Goal: Check status: Check status

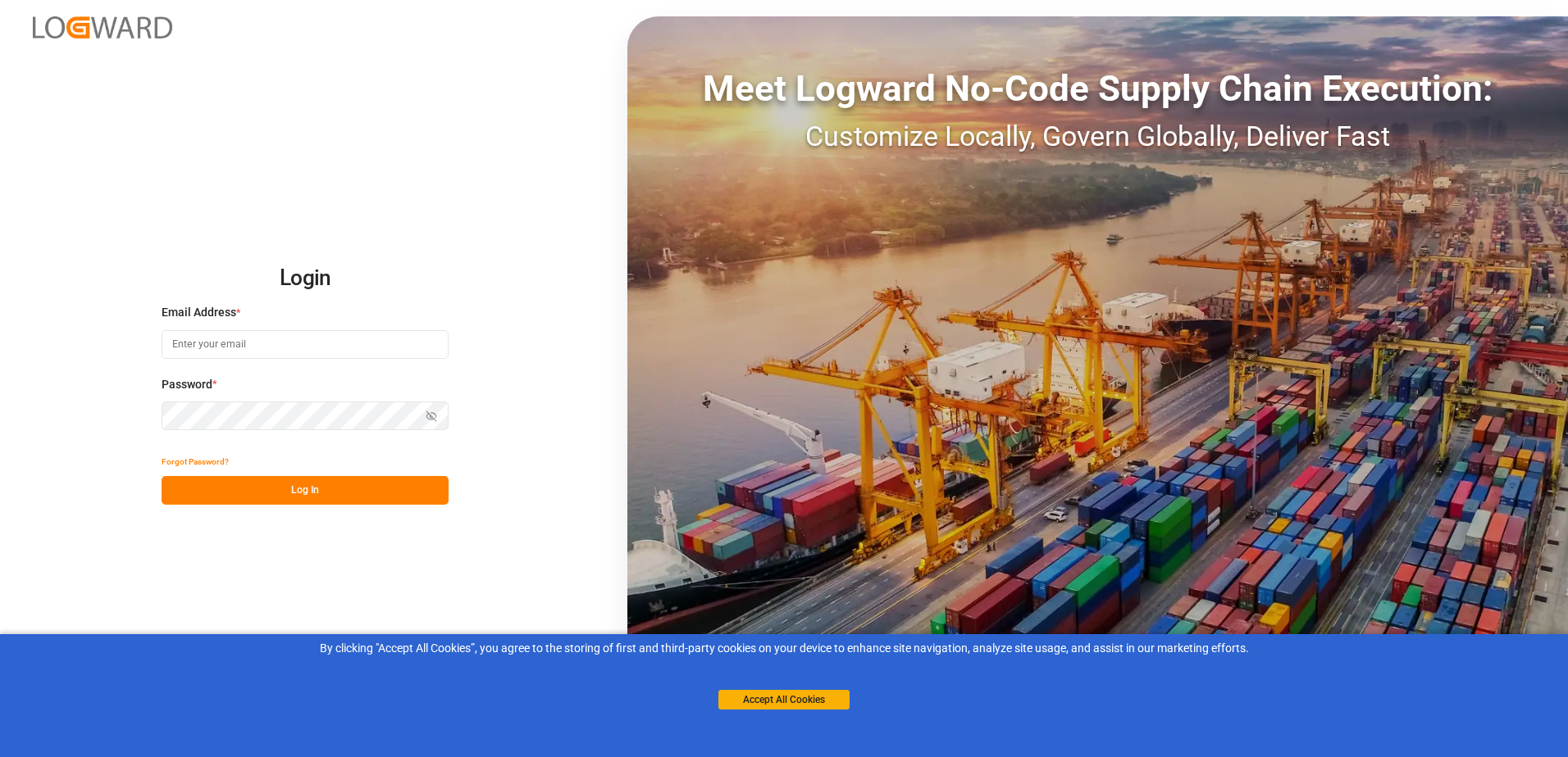
type input "[EMAIL_ADDRESS][DOMAIN_NAME]"
click at [340, 491] on button "Log In" at bounding box center [304, 489] width 287 height 28
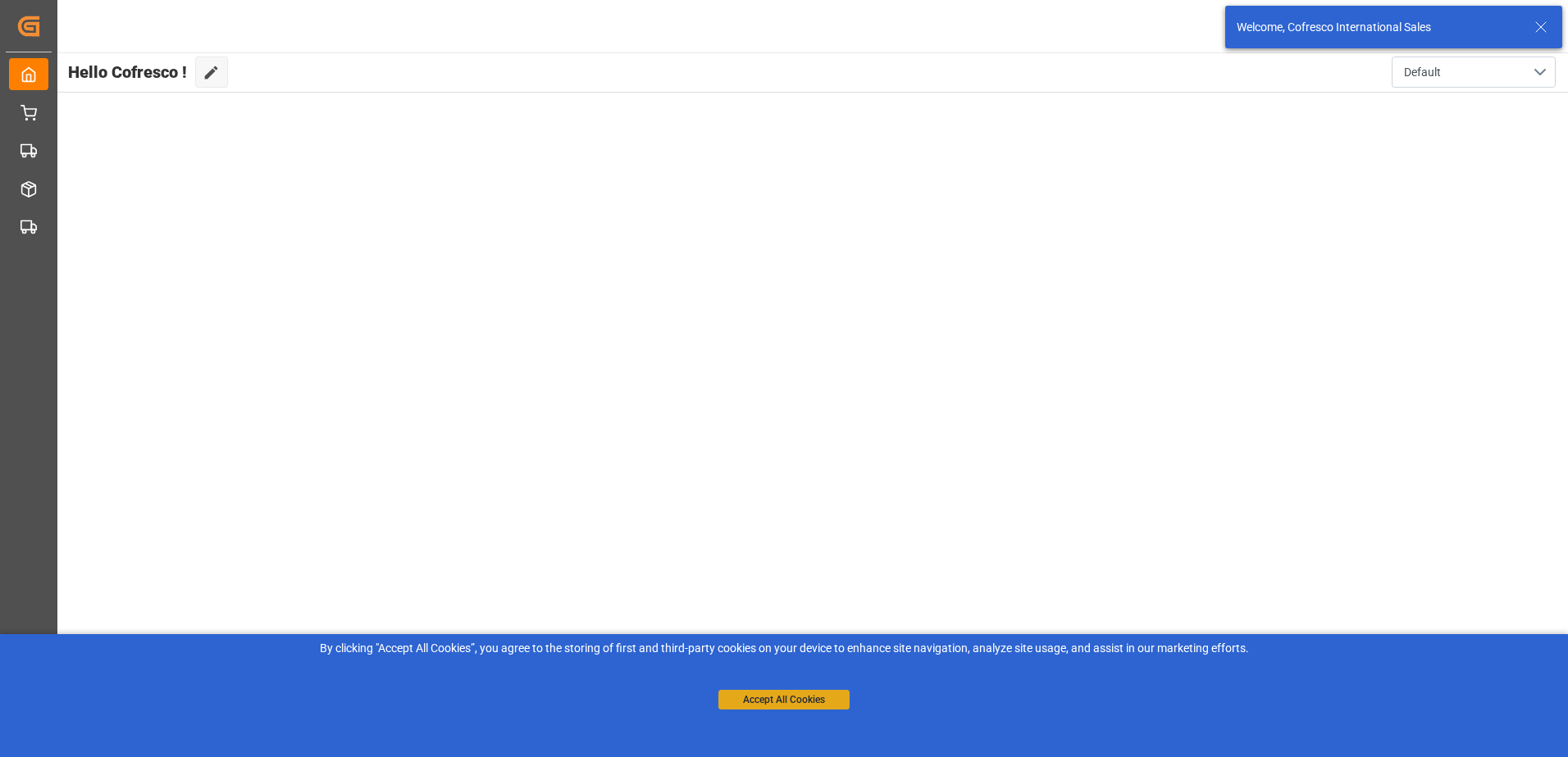
click at [815, 704] on button "Accept All Cookies" at bounding box center [783, 699] width 131 height 19
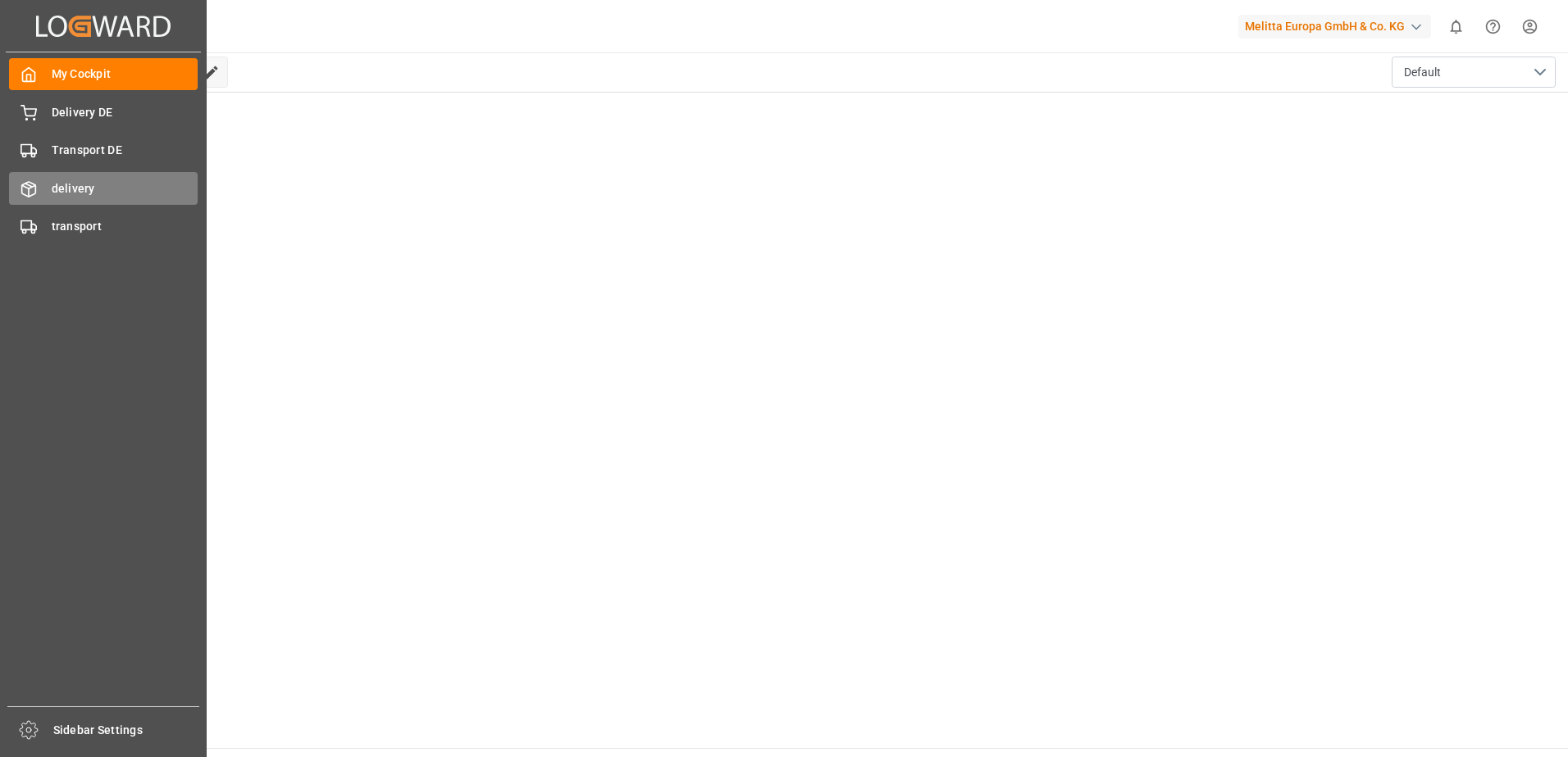
click at [68, 187] on span "delivery" at bounding box center [125, 189] width 147 height 17
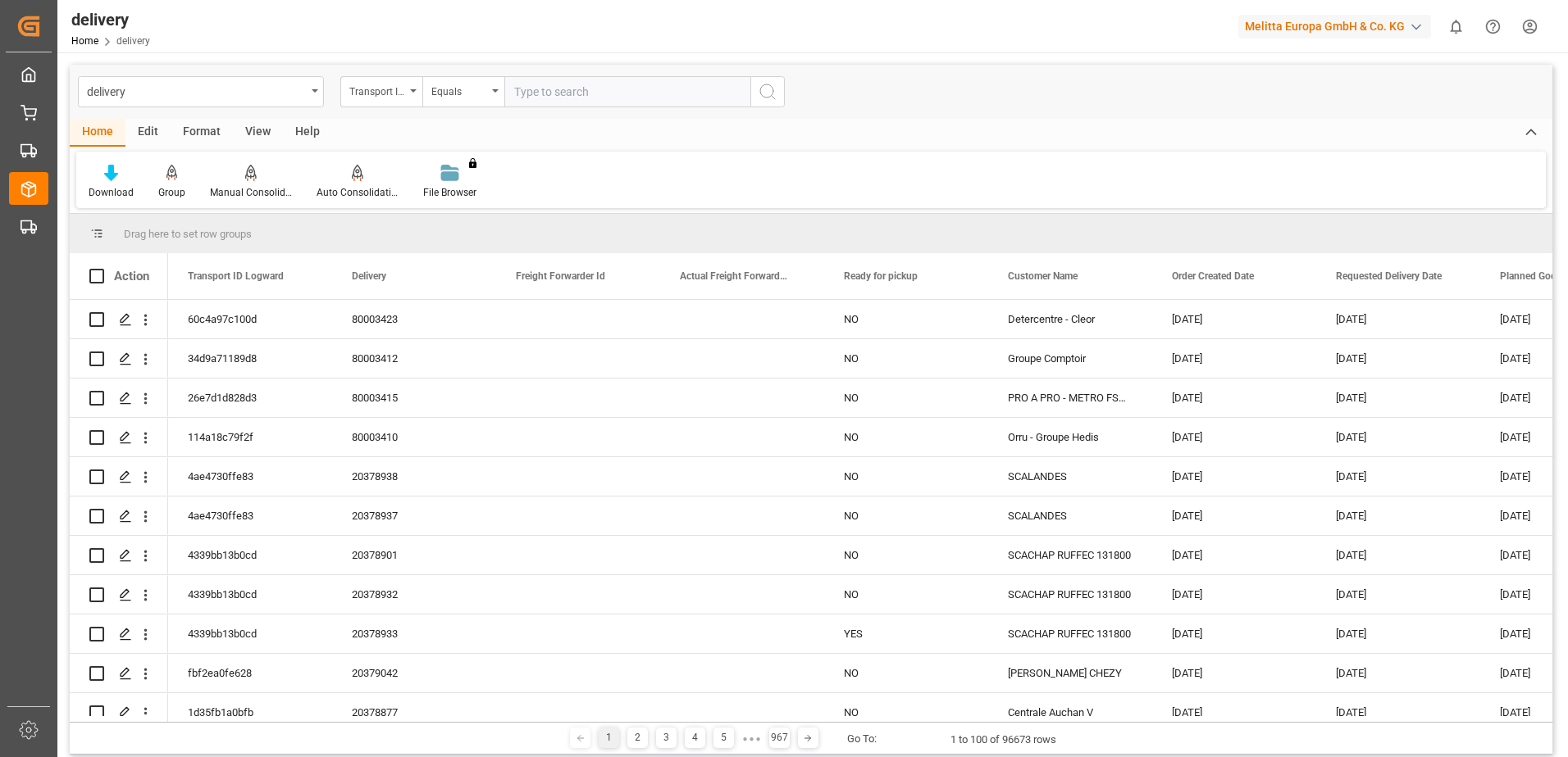
click at [547, 89] on input "text" at bounding box center [627, 92] width 246 height 31
type input "80003320"
click at [415, 89] on icon "open menu" at bounding box center [413, 91] width 6 height 4
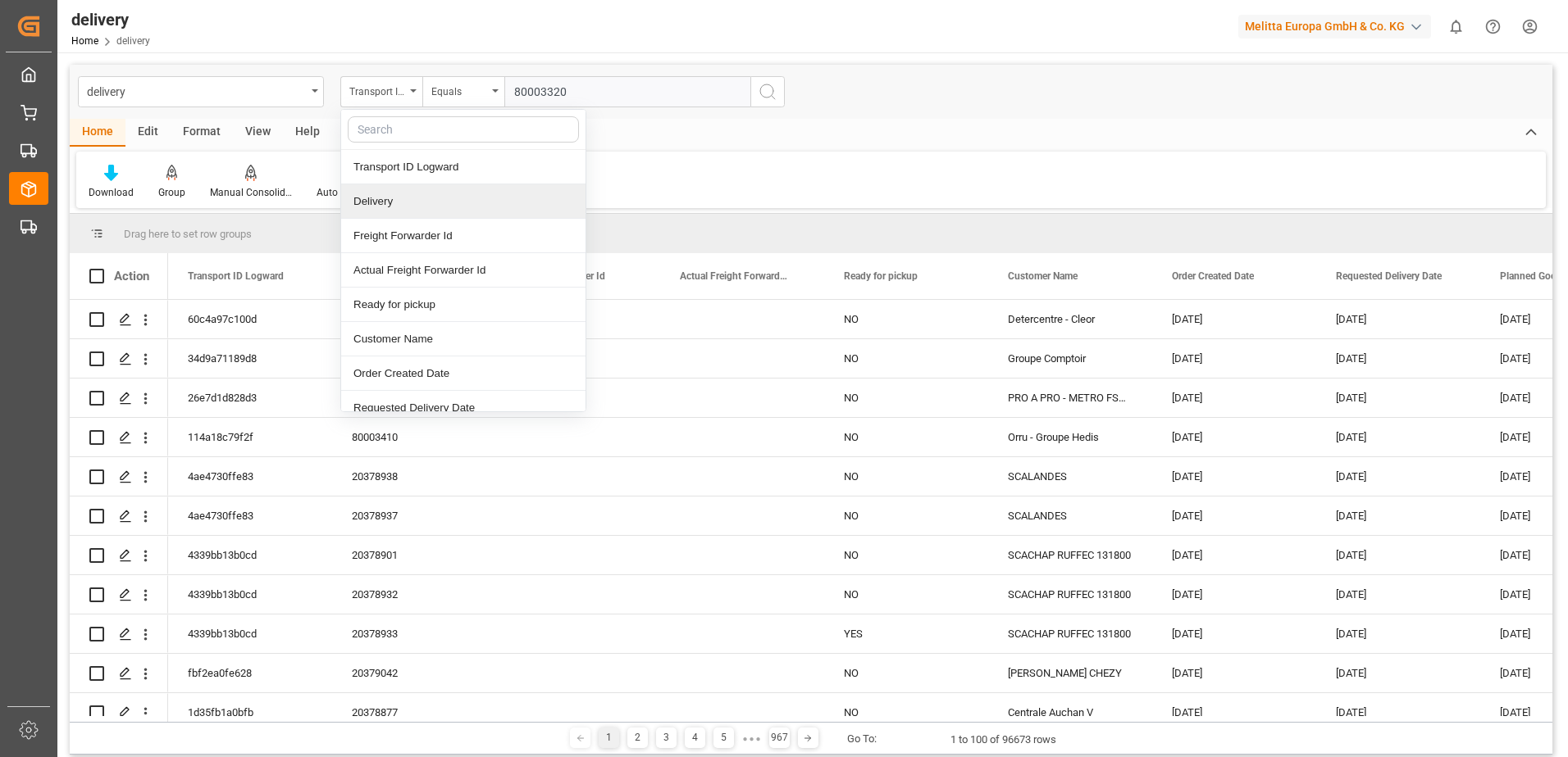
click at [420, 196] on div "Delivery" at bounding box center [463, 202] width 244 height 35
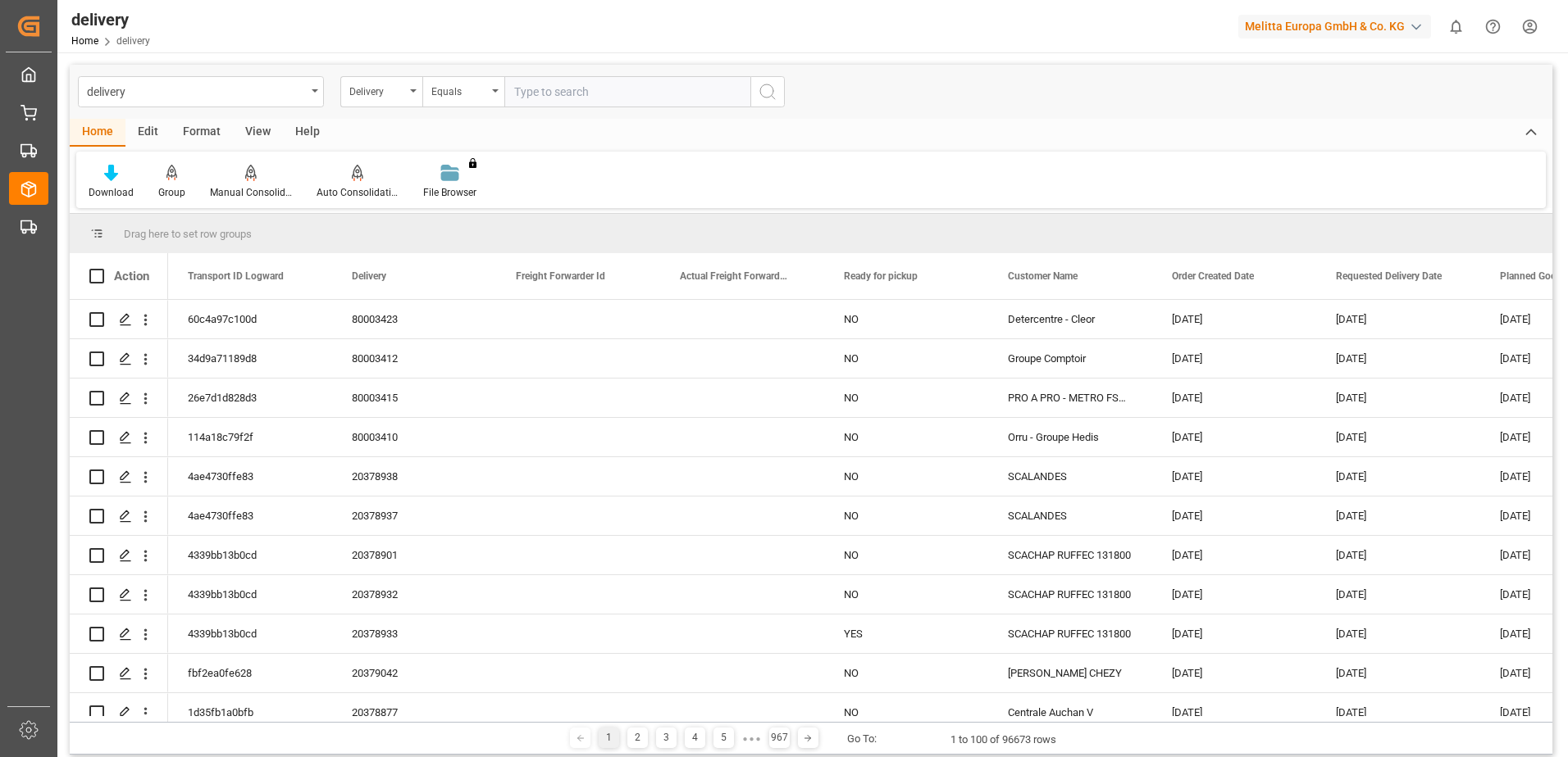
click at [525, 104] on input "text" at bounding box center [627, 92] width 246 height 31
paste input "80003320"
type input "80003320"
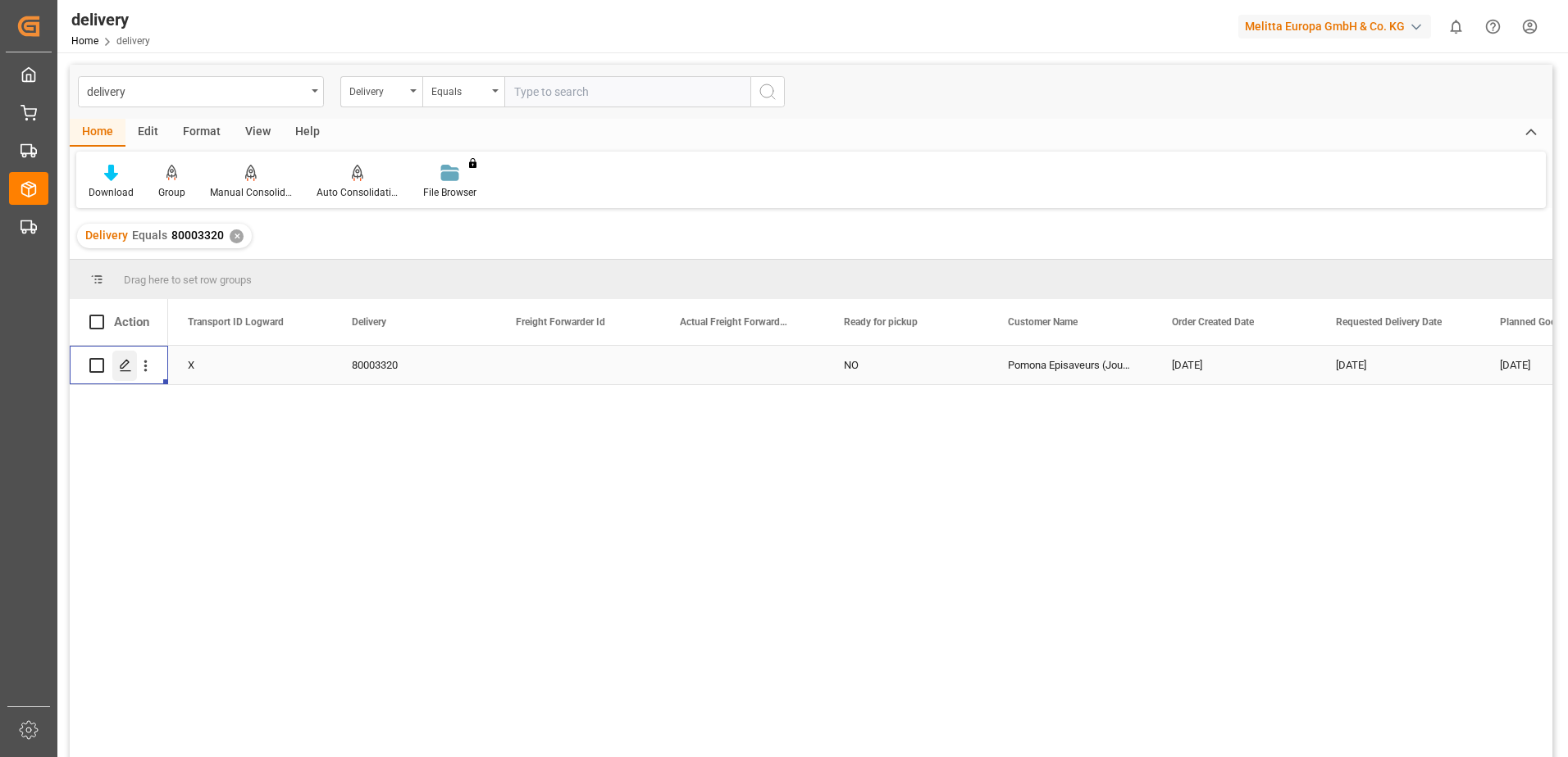
click at [120, 365] on icon "Press SPACE to select this row." at bounding box center [126, 366] width 13 height 13
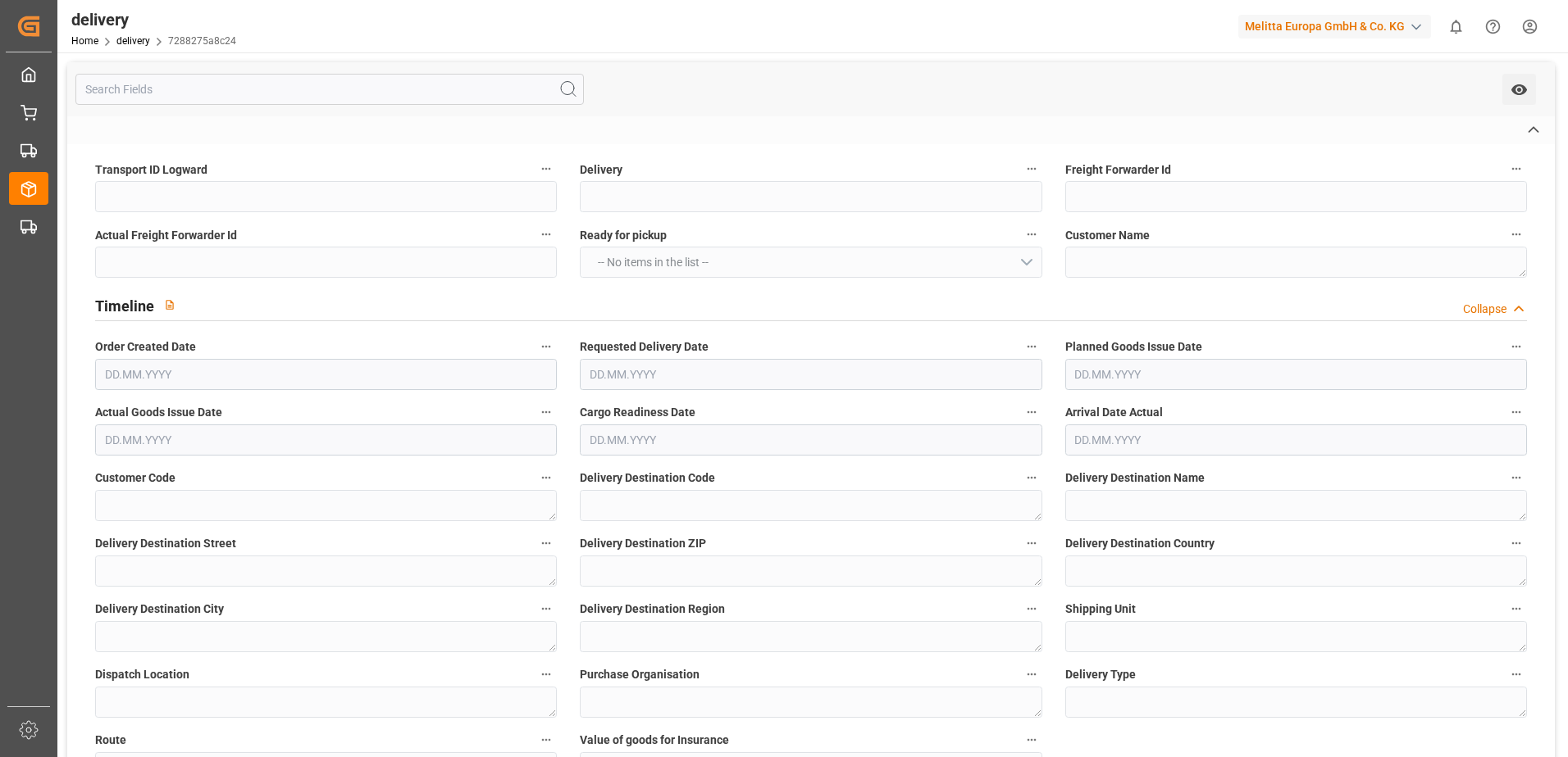
type input "X"
type input "80003320"
type textarea "Pomona Episaveurs (Joue Les Tours)"
type textarea "0010006880"
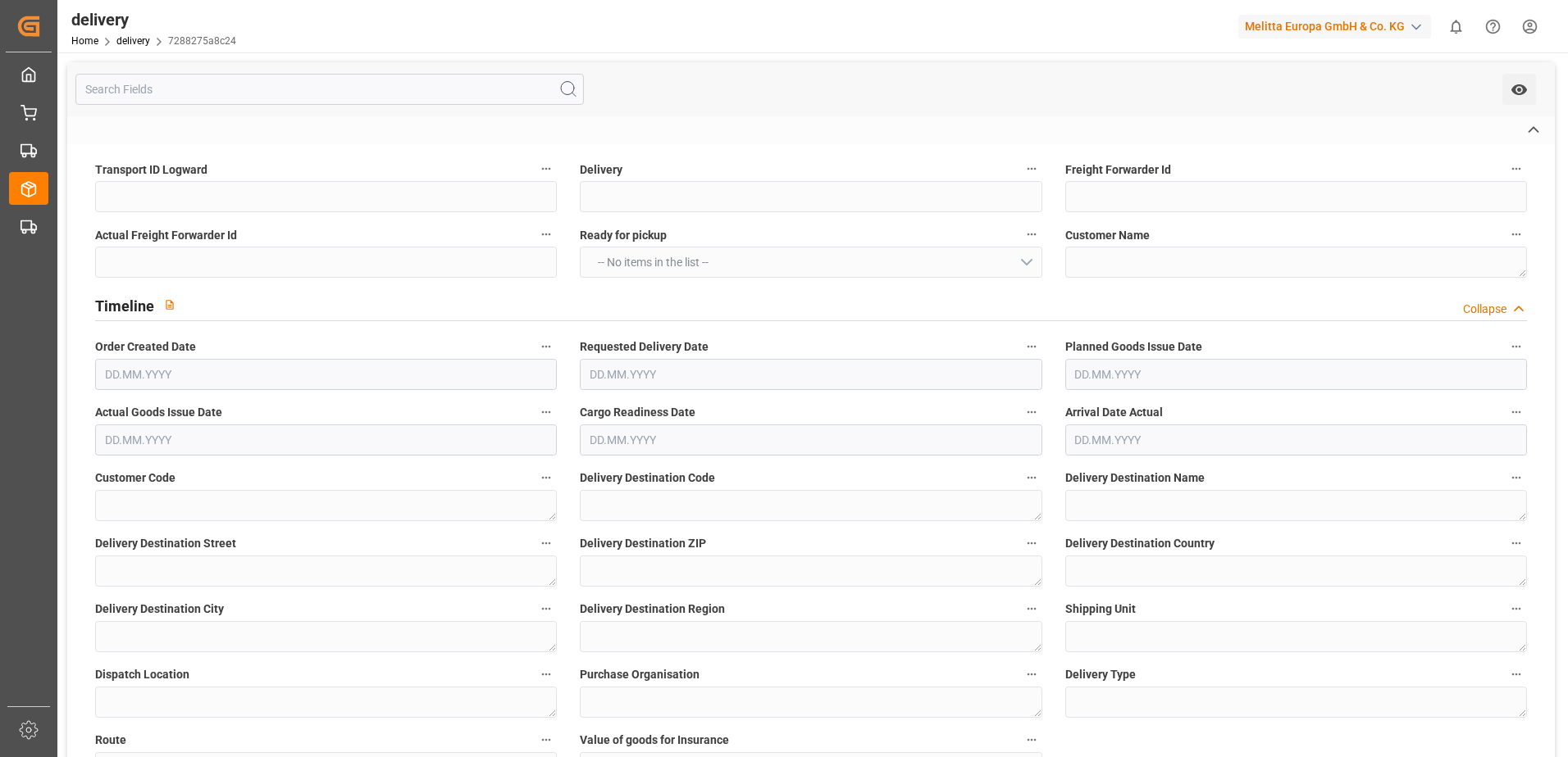
type textarea "Pomona Episaveurs (Joue Les Tours)"
type textarea "[STREET_ADDRESS]"
type textarea "37301"
type textarea "FR"
type textarea "Joue Les Tours"
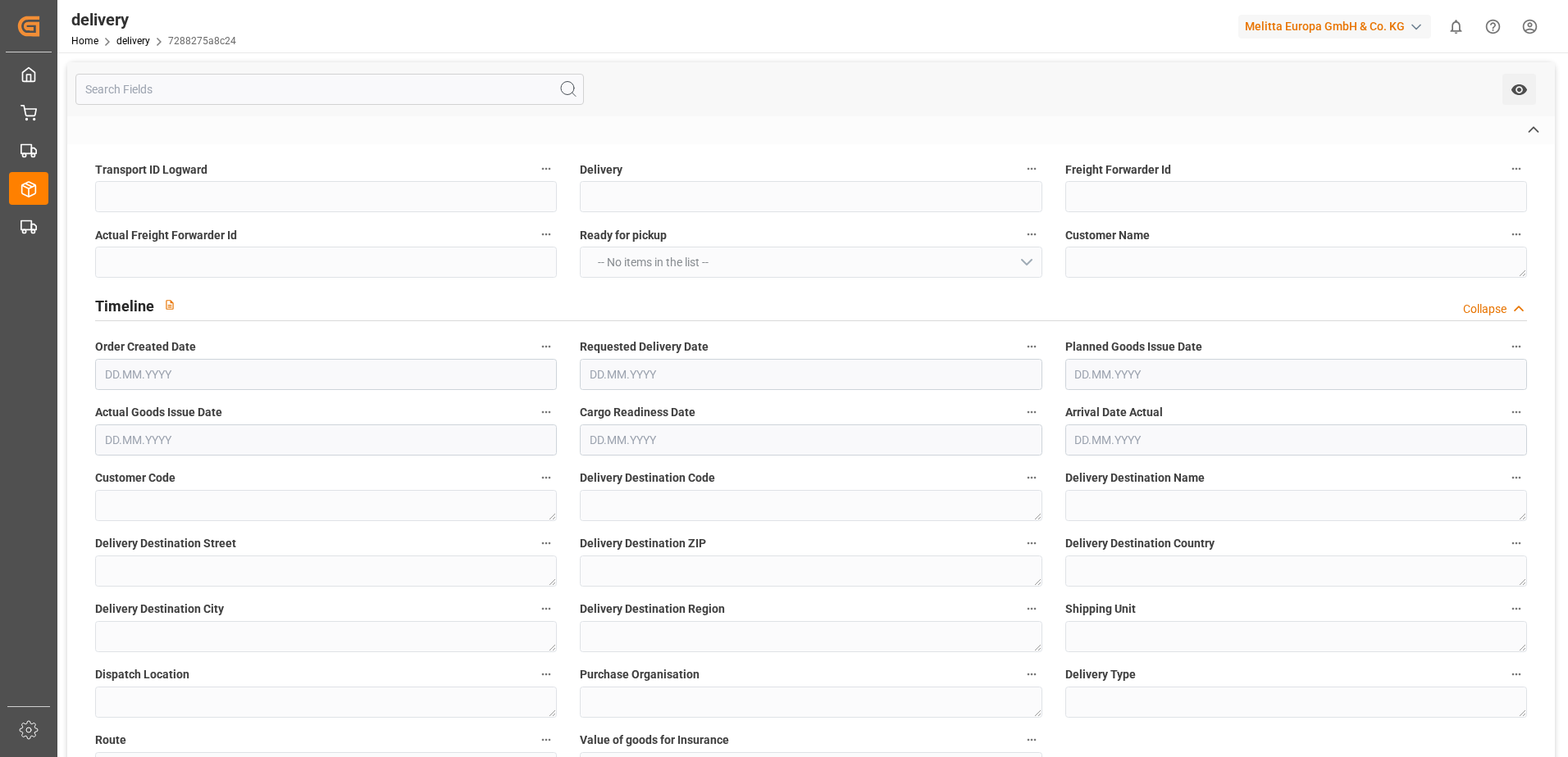
type textarea "37"
type textarea "FR01"
type textarea "3002"
type textarea "LF"
type textarea "R00003"
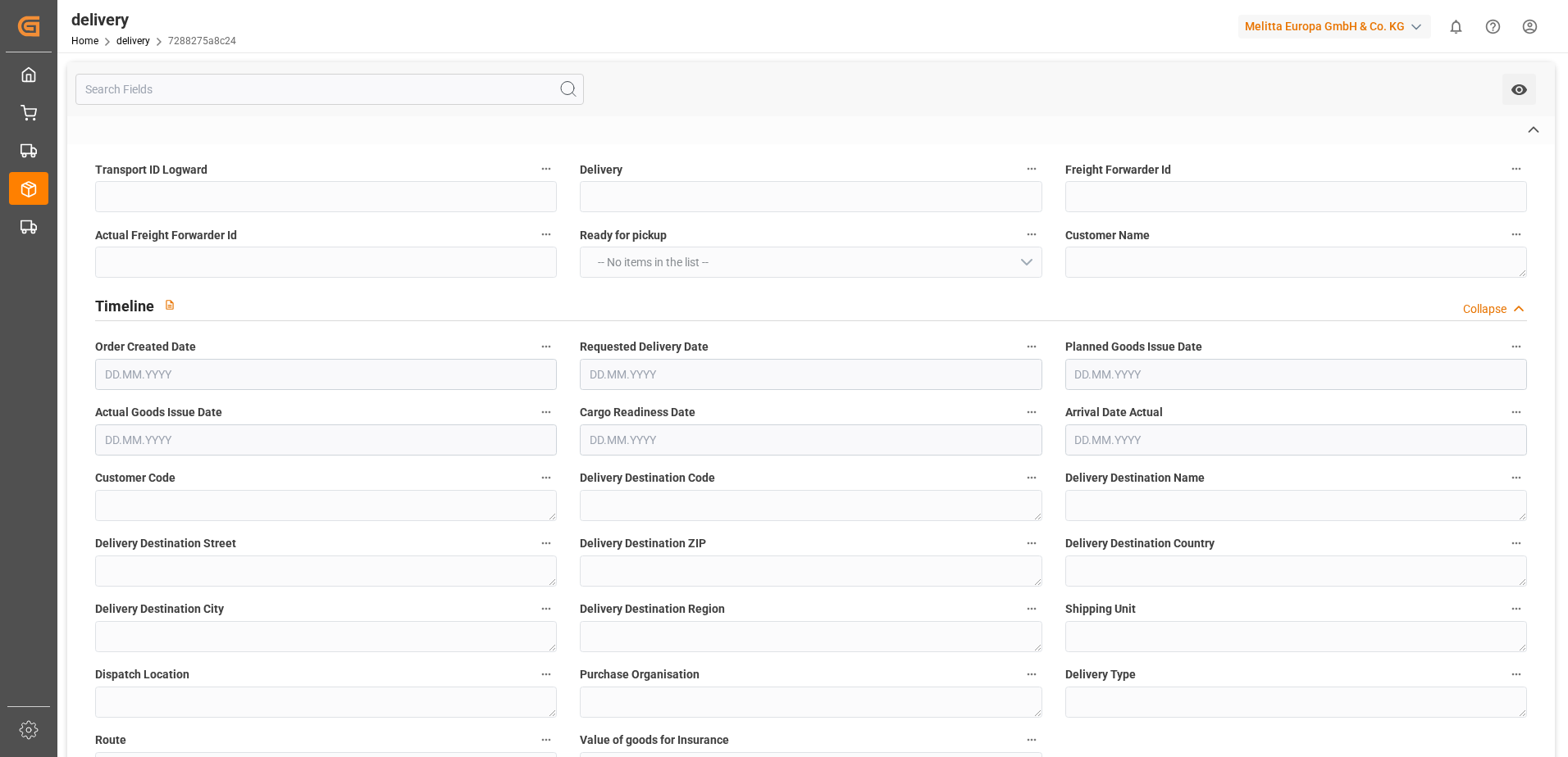
type textarea "4509522853"
type input "H130"
type textarea "Hauteur max pal avec palette bois : 1,30m"
type input "NOPS"
type textarea "Pas de gerbage de palette"
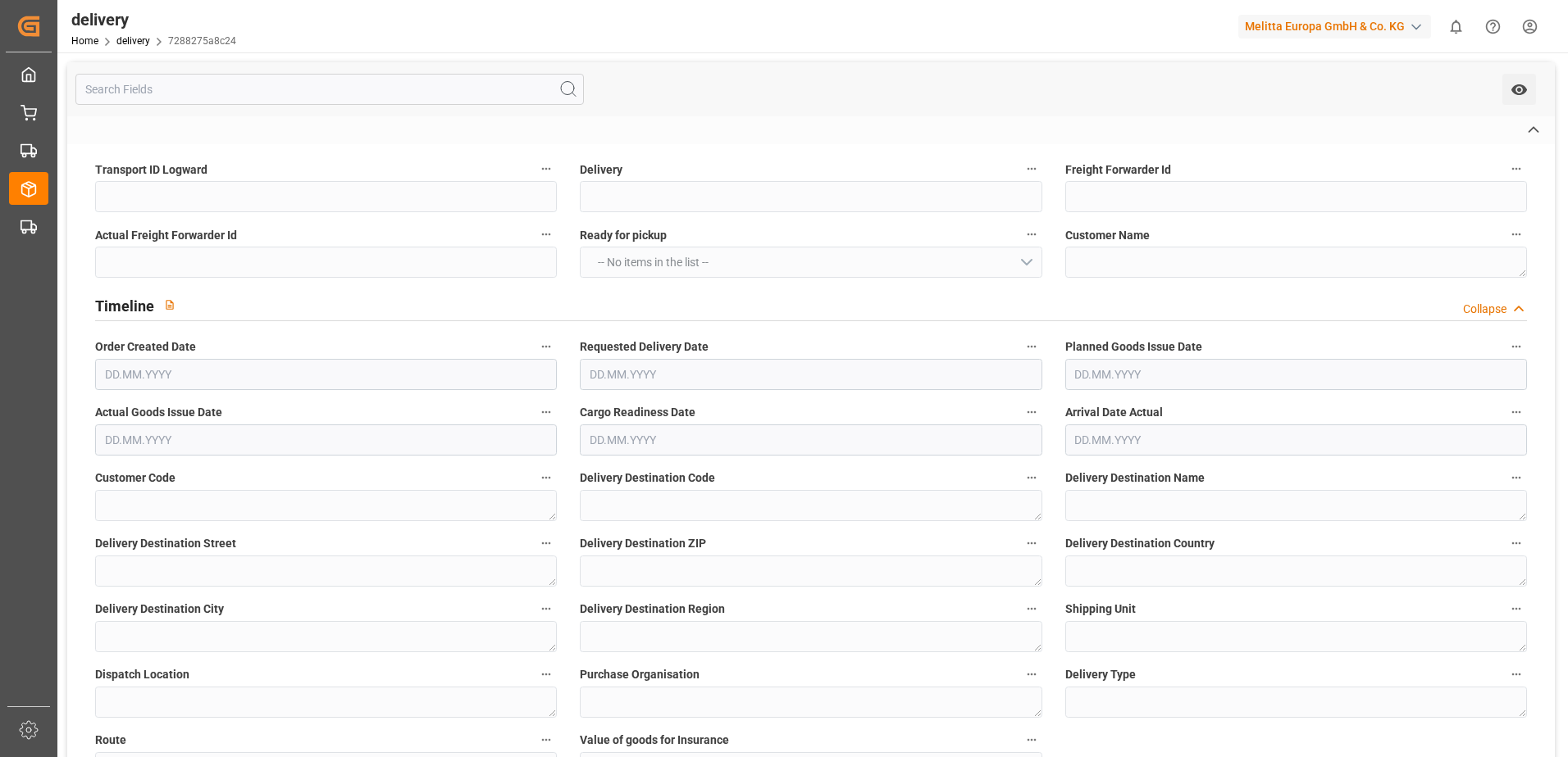
type textarea "04:30"
type textarea "10:00"
type textarea "Pomona Episaveurs (Joue L"
type textarea "[DATE]"
type textarea "00:00"
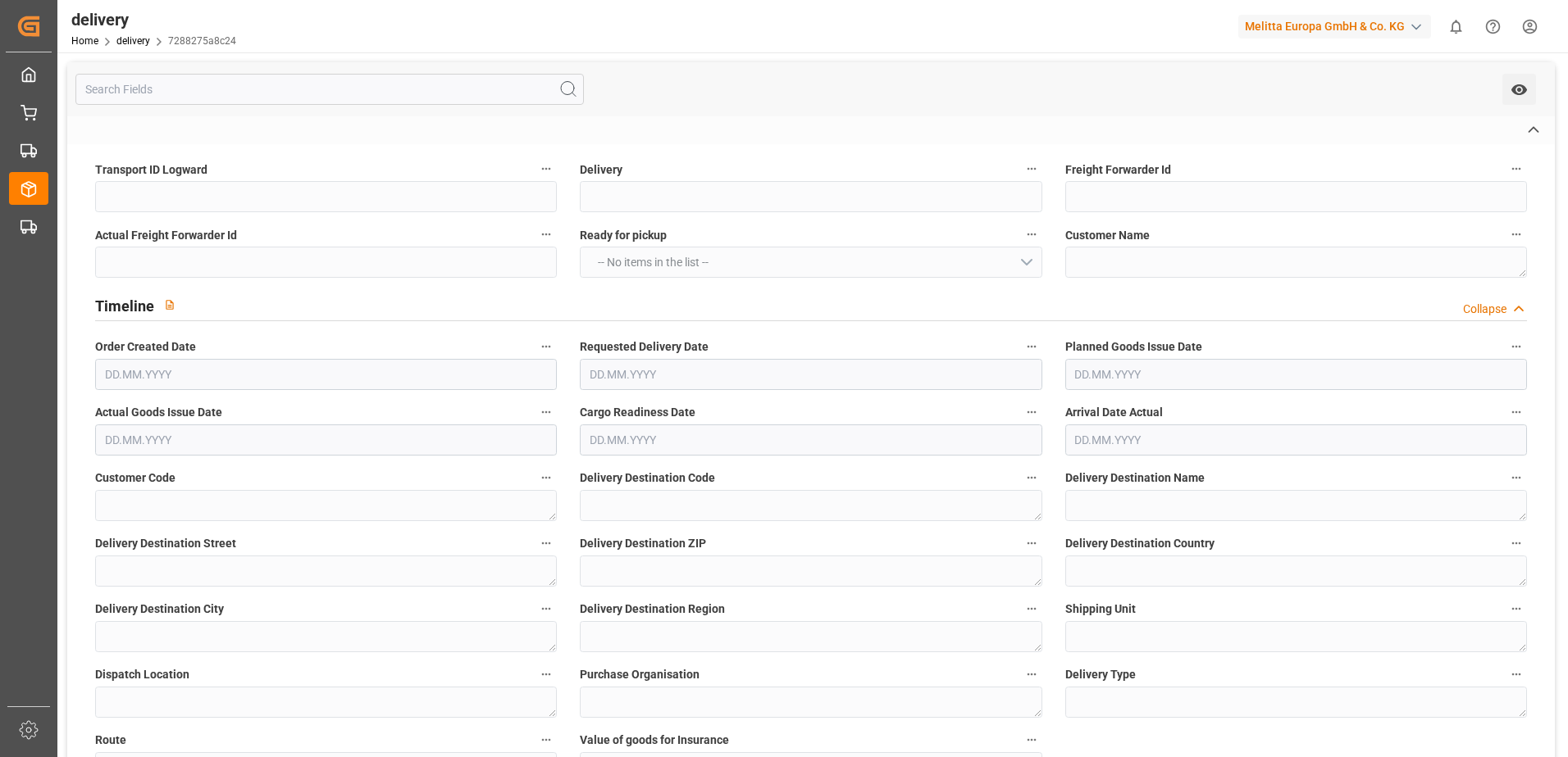
type textarea "00:00"
type textarea "Pomona Episaveurs (Joue L"
type textarea "[DATE]"
type textarea "04:30"
type textarea "10:00"
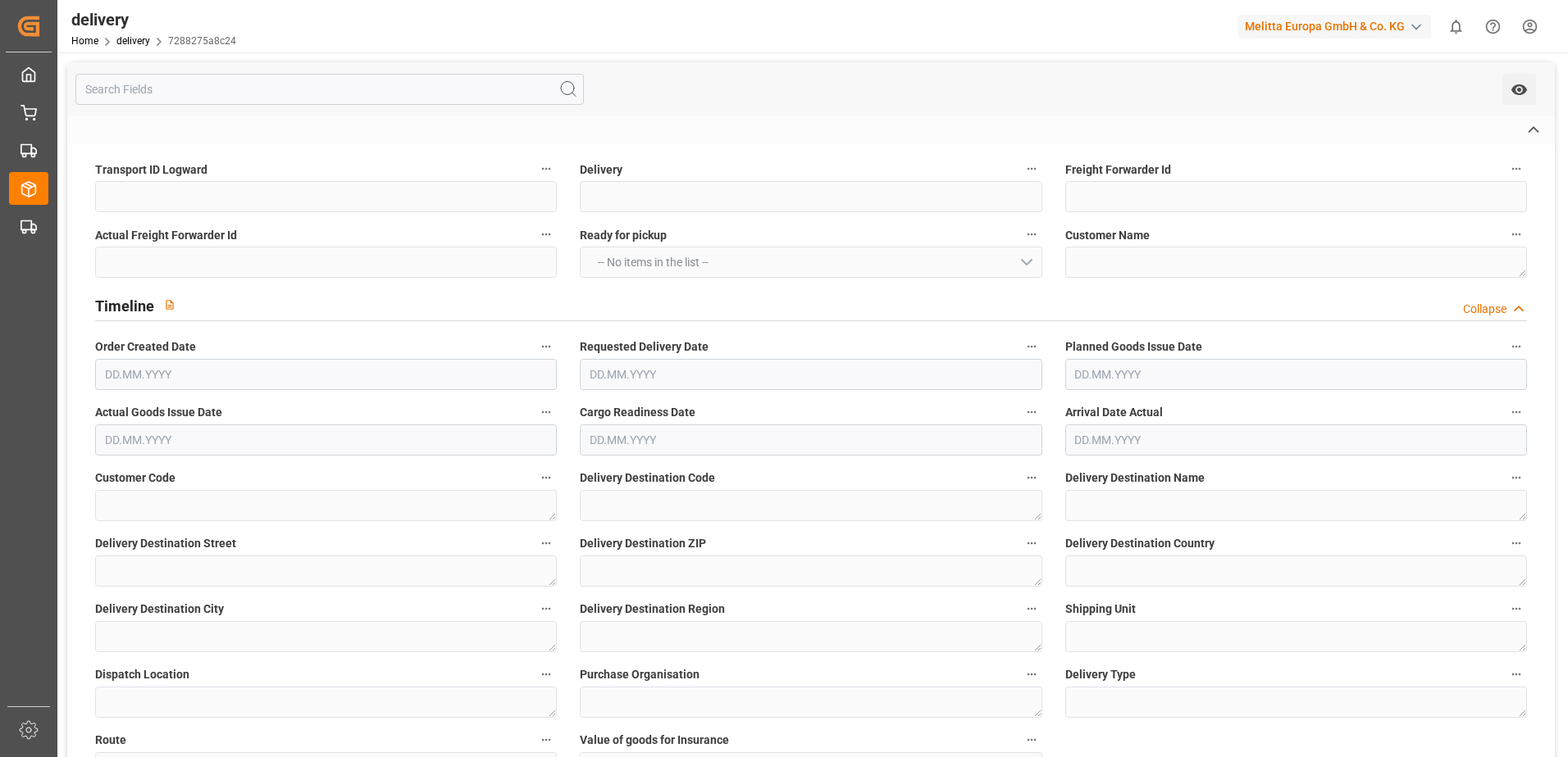
type textarea "Pomona Episaveurs (Joue L"
type textarea "[DATE]"
type textarea "00:00"
type textarea "Pomona Episaveurs (Joue L"
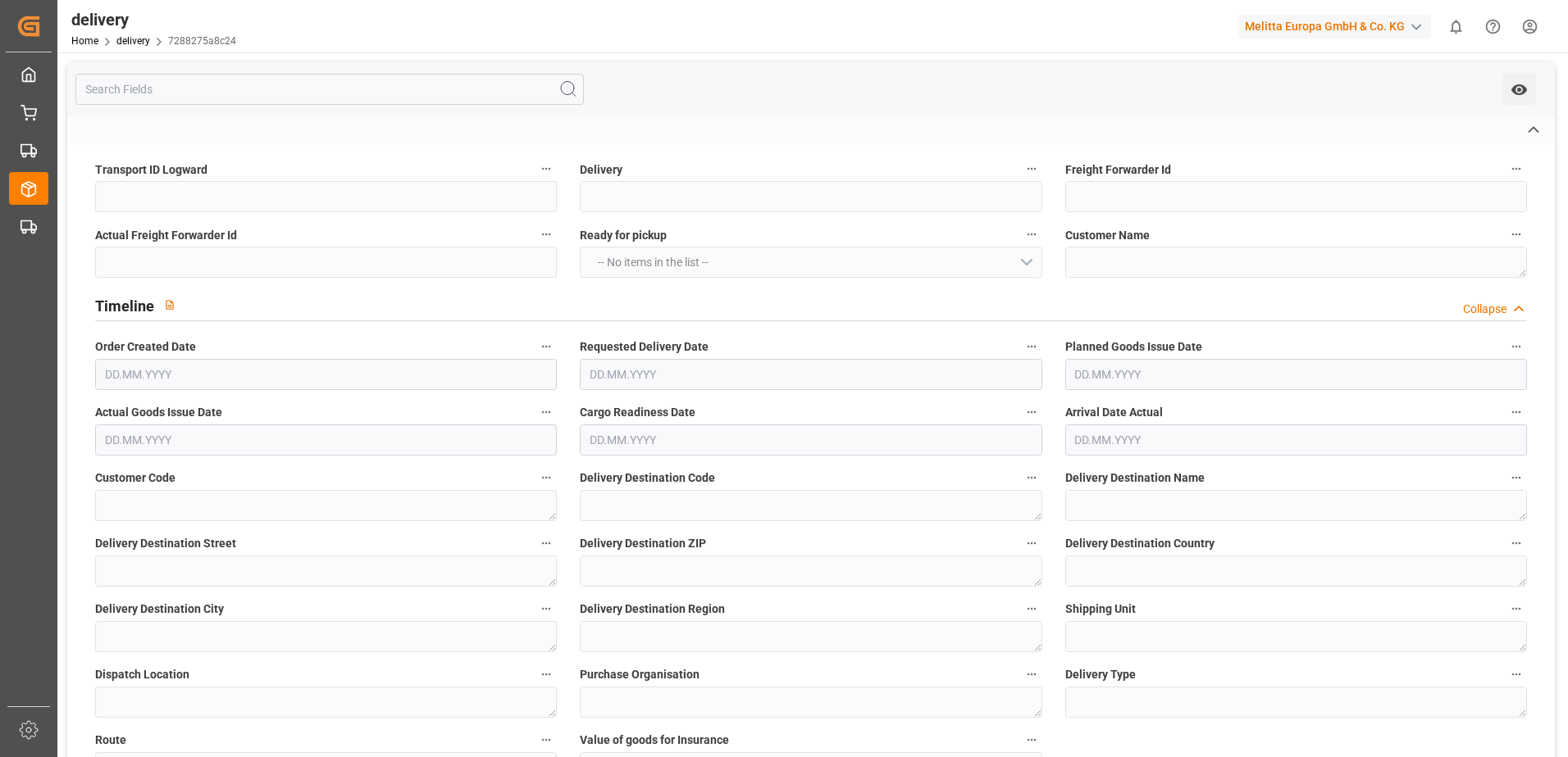
type textarea "[DATE]"
type textarea "04:30"
type textarea "10:00"
type textarea "Pomona Episaveurs (Joue L"
type textarea "[DATE]"
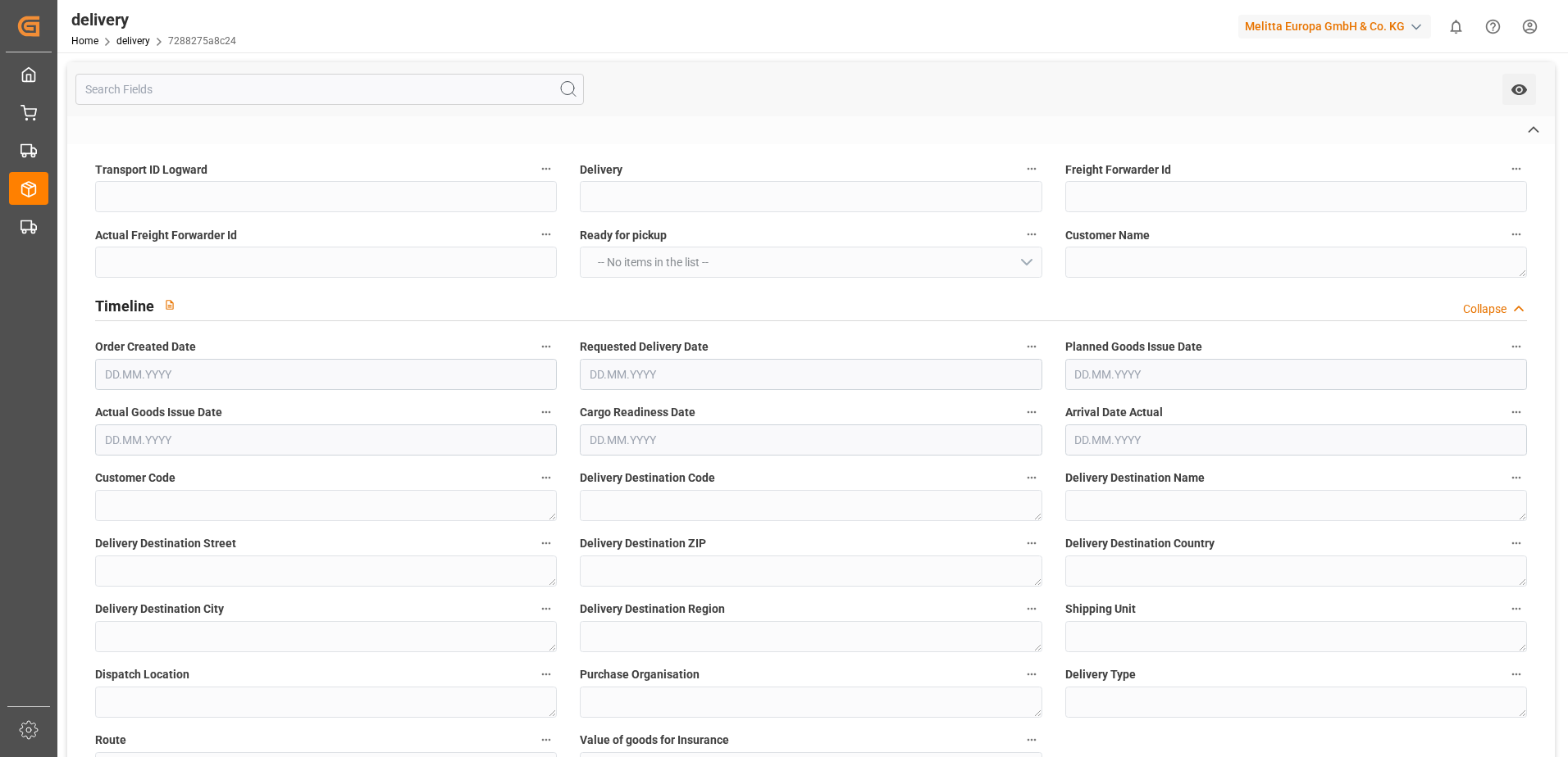
type textarea "00:00"
type textarea "Pomona Episaveurs (Joue L"
type textarea "[DATE]"
type textarea "04:30"
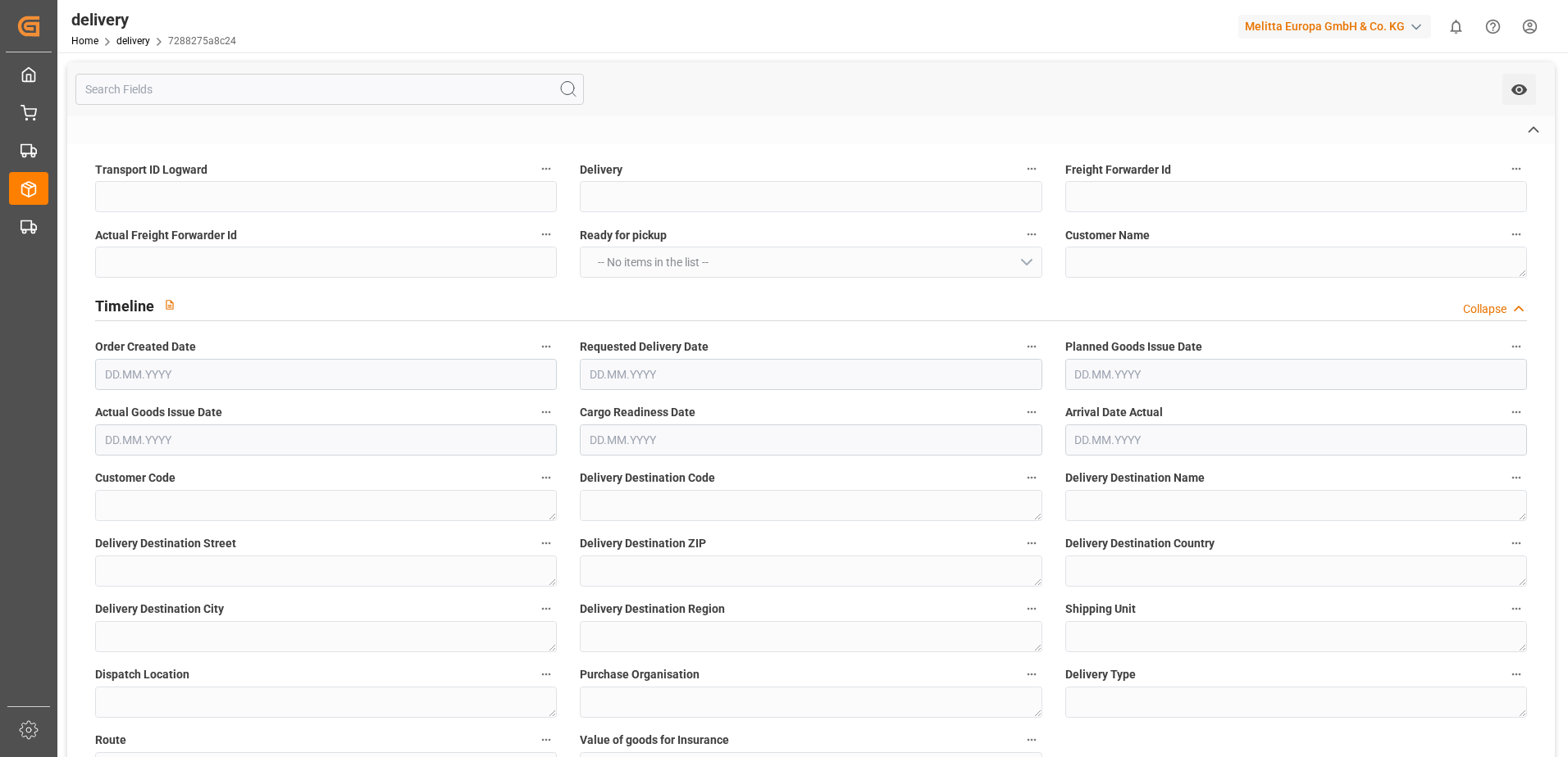
type textarea "10:00"
type textarea "Pomona Episaveurs (Joue L"
type textarea "[DATE]"
type textarea "00:00"
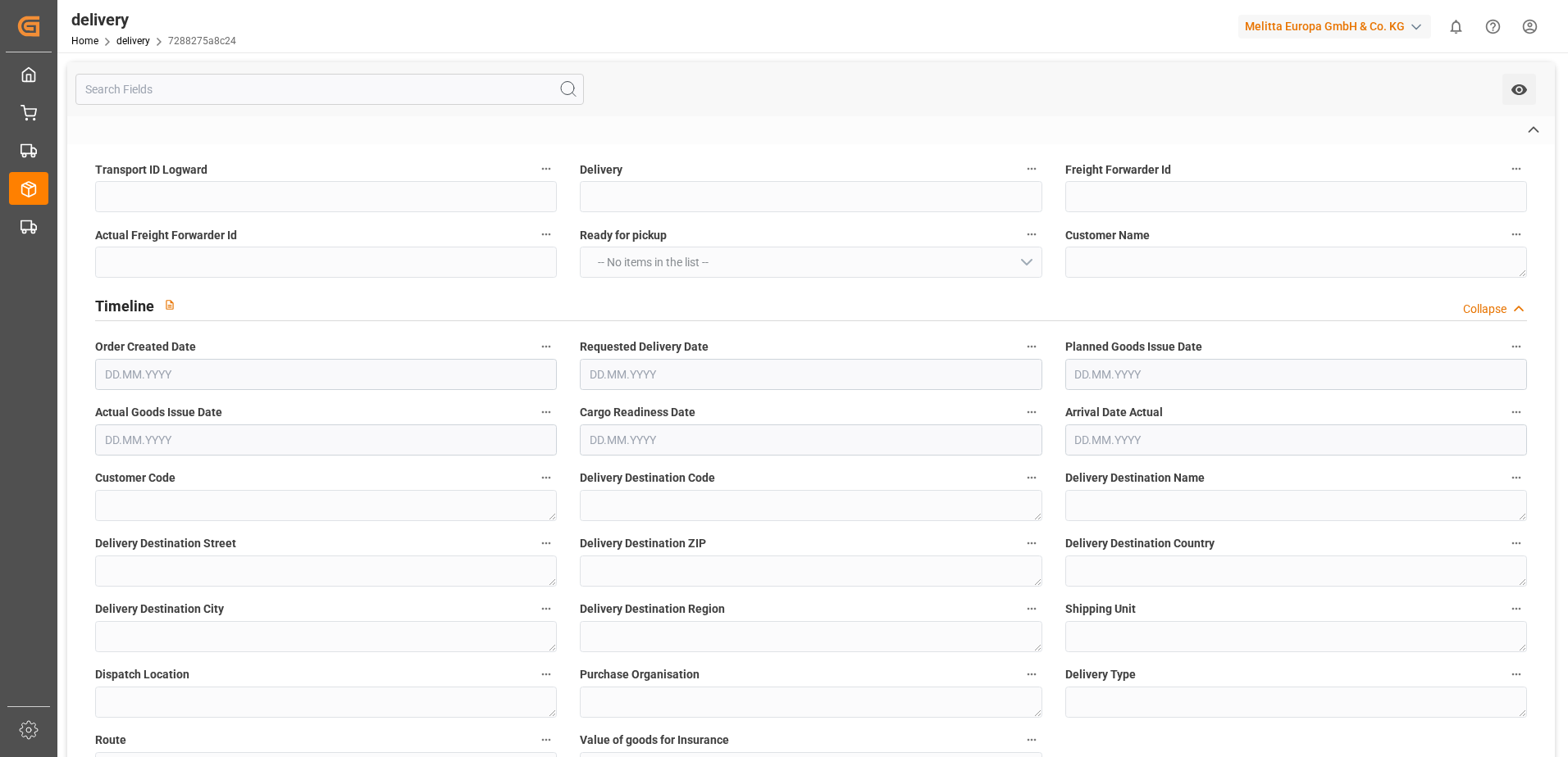
type textarea "Pomona Episaveurs (Joue L"
type textarea "[DATE]"
type textarea "04:30"
type textarea "10:00"
type textarea "Pomona Episaveurs (Joue L"
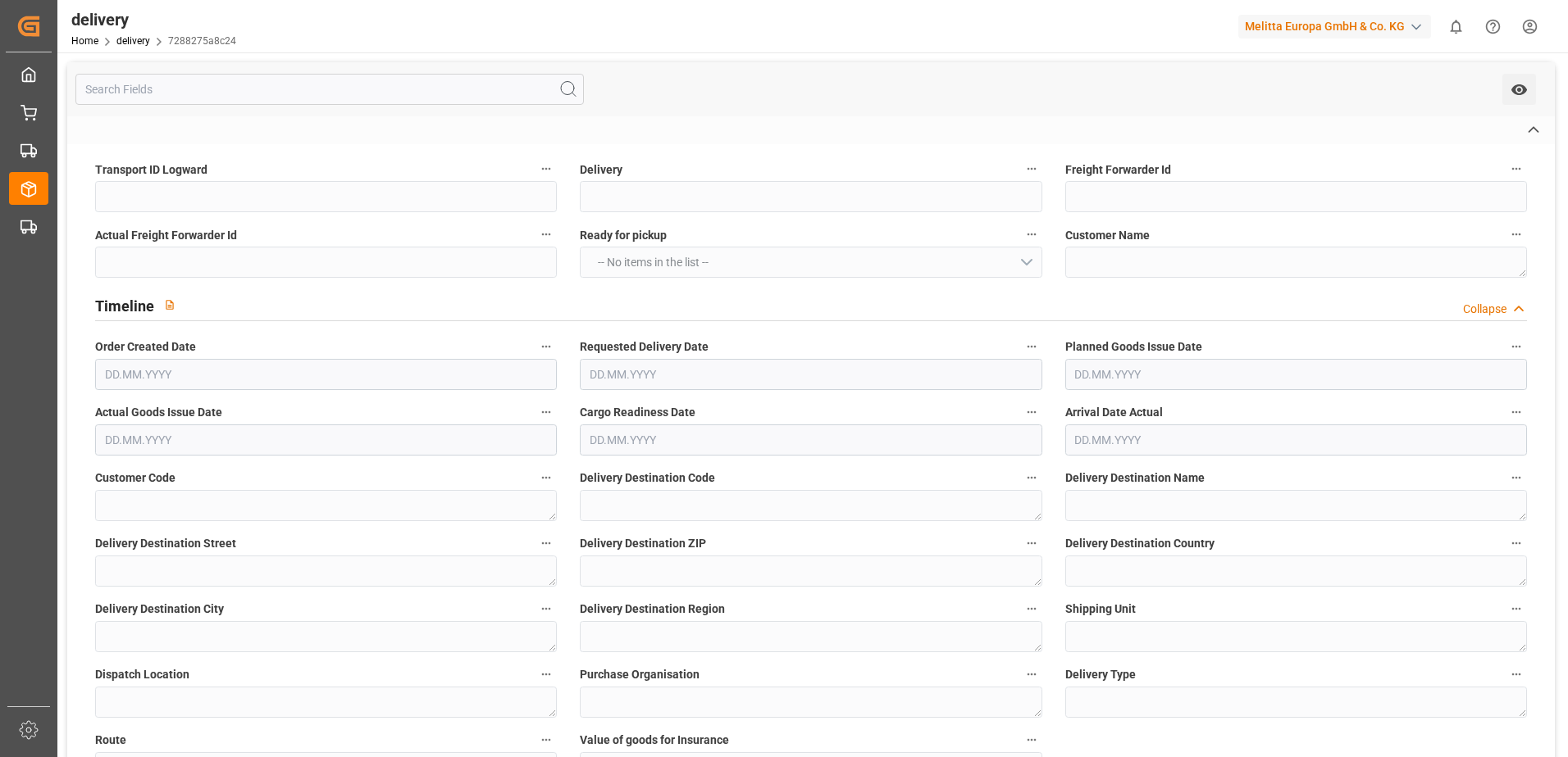
type textarea "[DATE]"
type textarea "00:00"
type textarea "Pomona Episaveurs (Joue L"
type textarea "[DATE]"
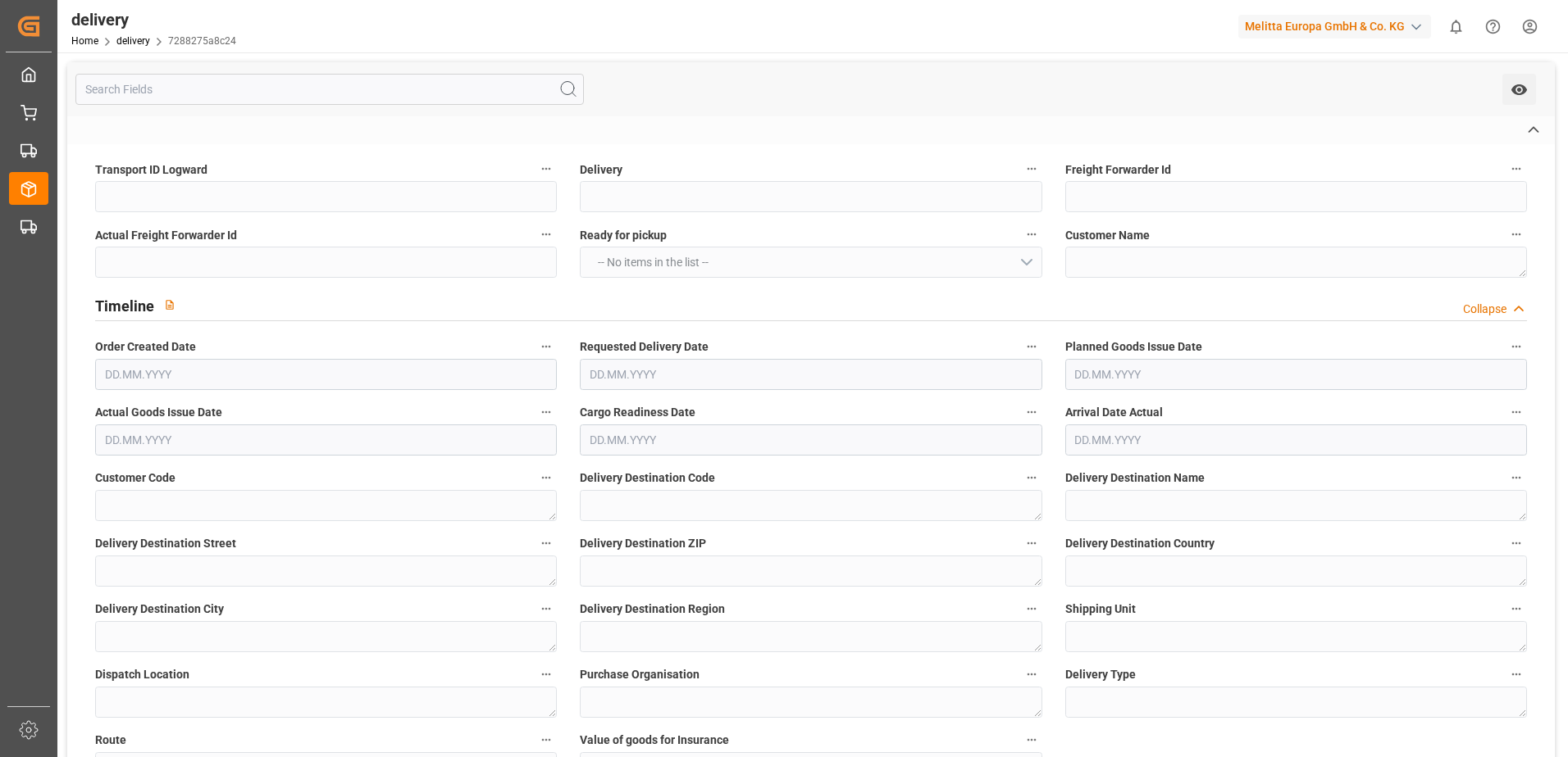
type textarea "LIVRAISON [DATE] LIVR 10H > Delivery date imoposed by customer on their orders.…"
type textarea "3000"
type textarea "X ~ Pallet(s) ~ [DATE] 00:00:00 ~ R00003 ~ [DATE] 00:00:00~0010006880"
type input "EUR"
type textarea "Cofresco chez [PERSON_NAME][GEOGRAPHIC_DATA]"
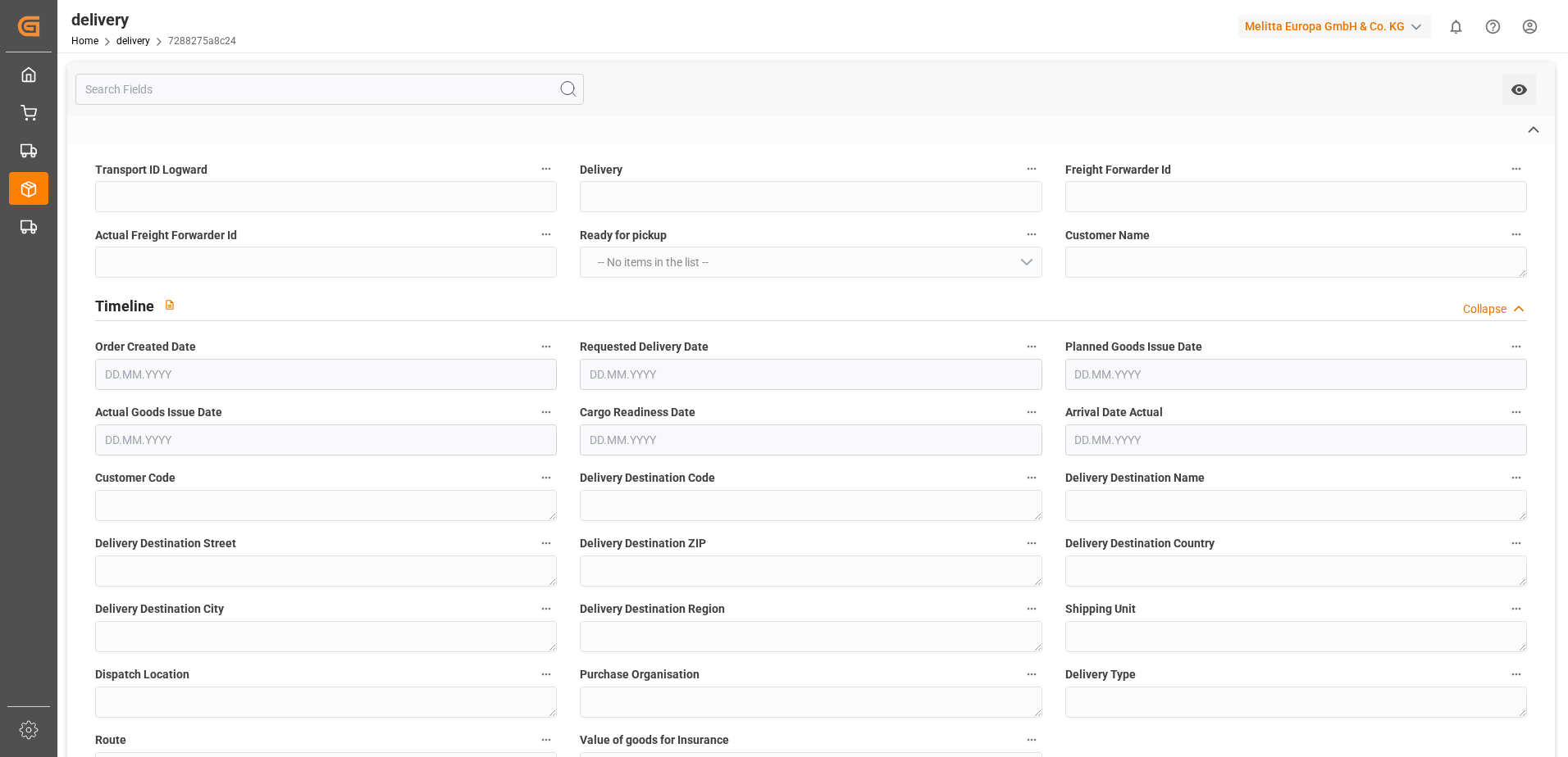
type textarea "[STREET_ADDRESS]"
type textarea "Chézy sur Marne"
type textarea "02570"
type textarea "FR"
type input "DAP"
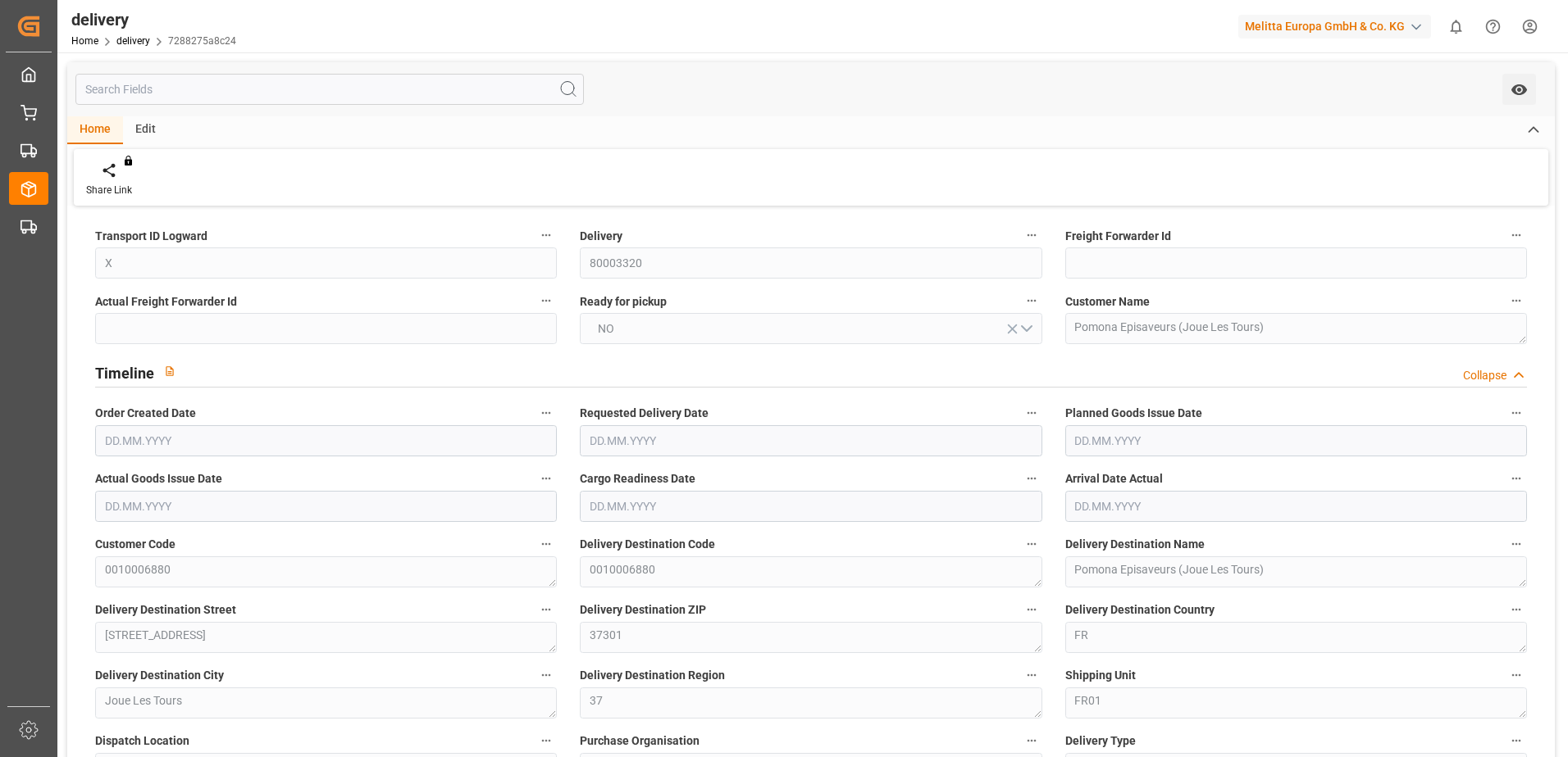
type input "680.56"
type input "925.064"
type input "3637.42"
type input "82"
type input "4"
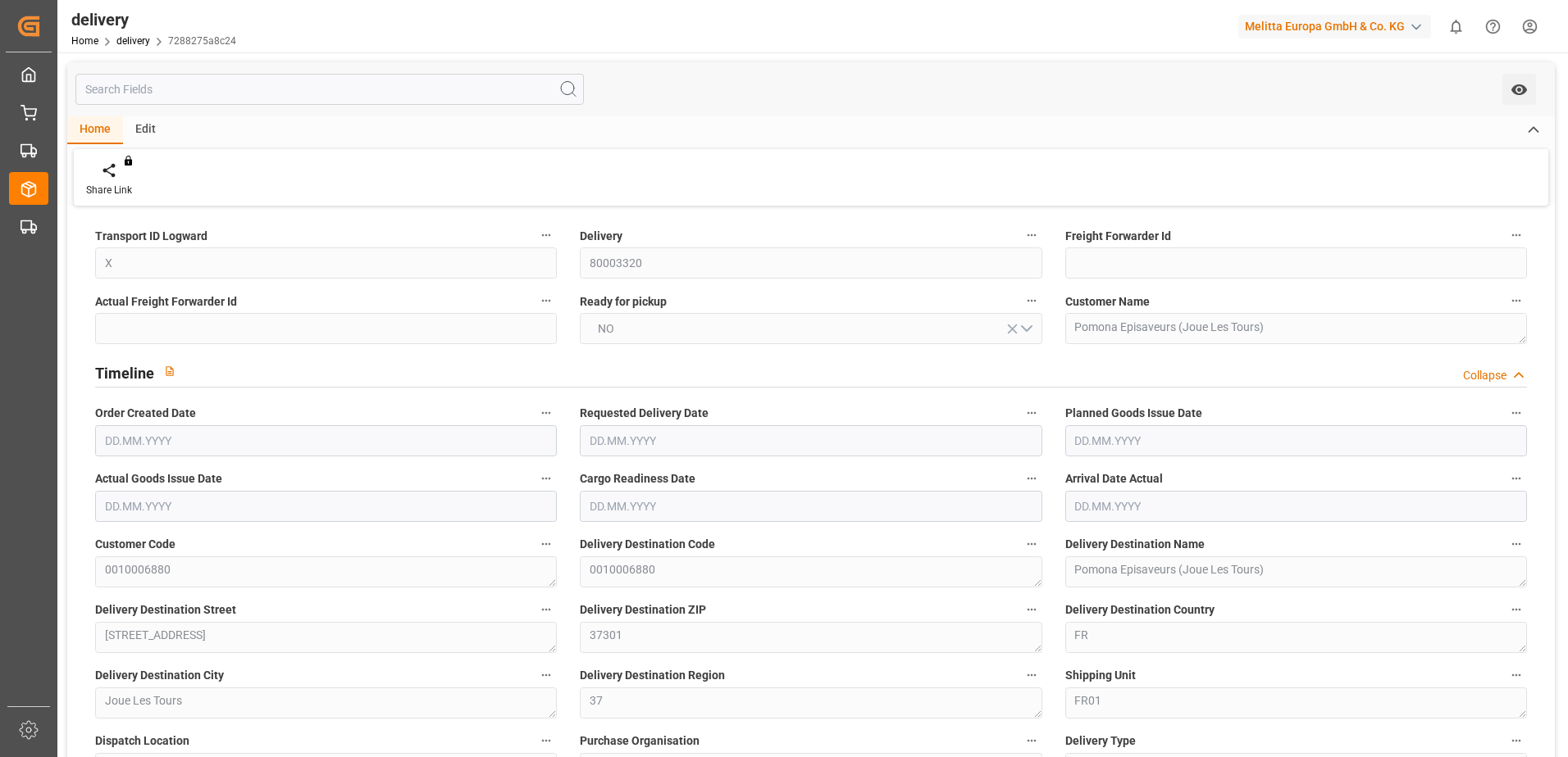
type input "3"
type input "4"
type input "0"
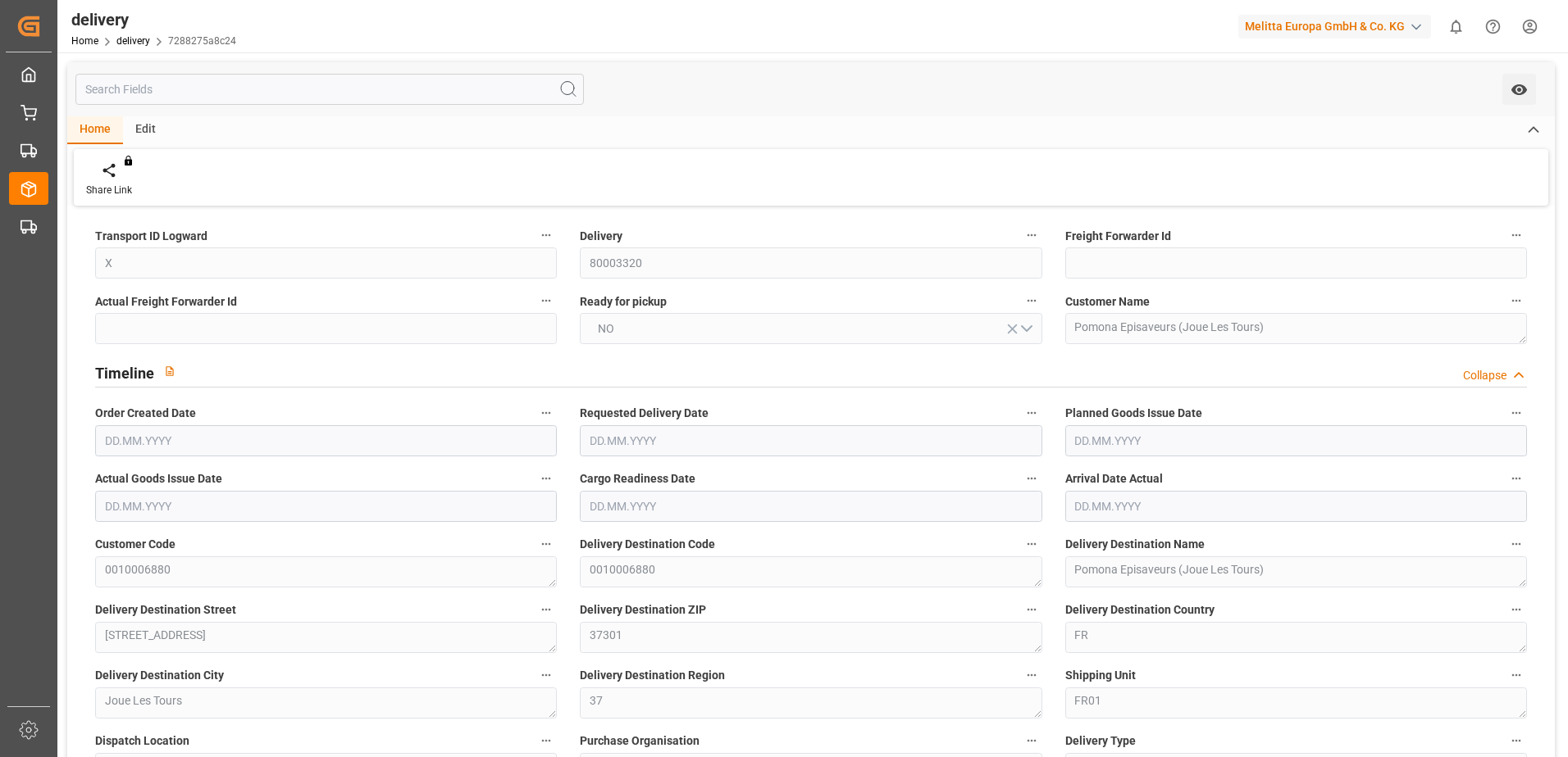
type input "7.35"
type input "29.52"
type input "1.5"
type input "1.3"
type input "0"
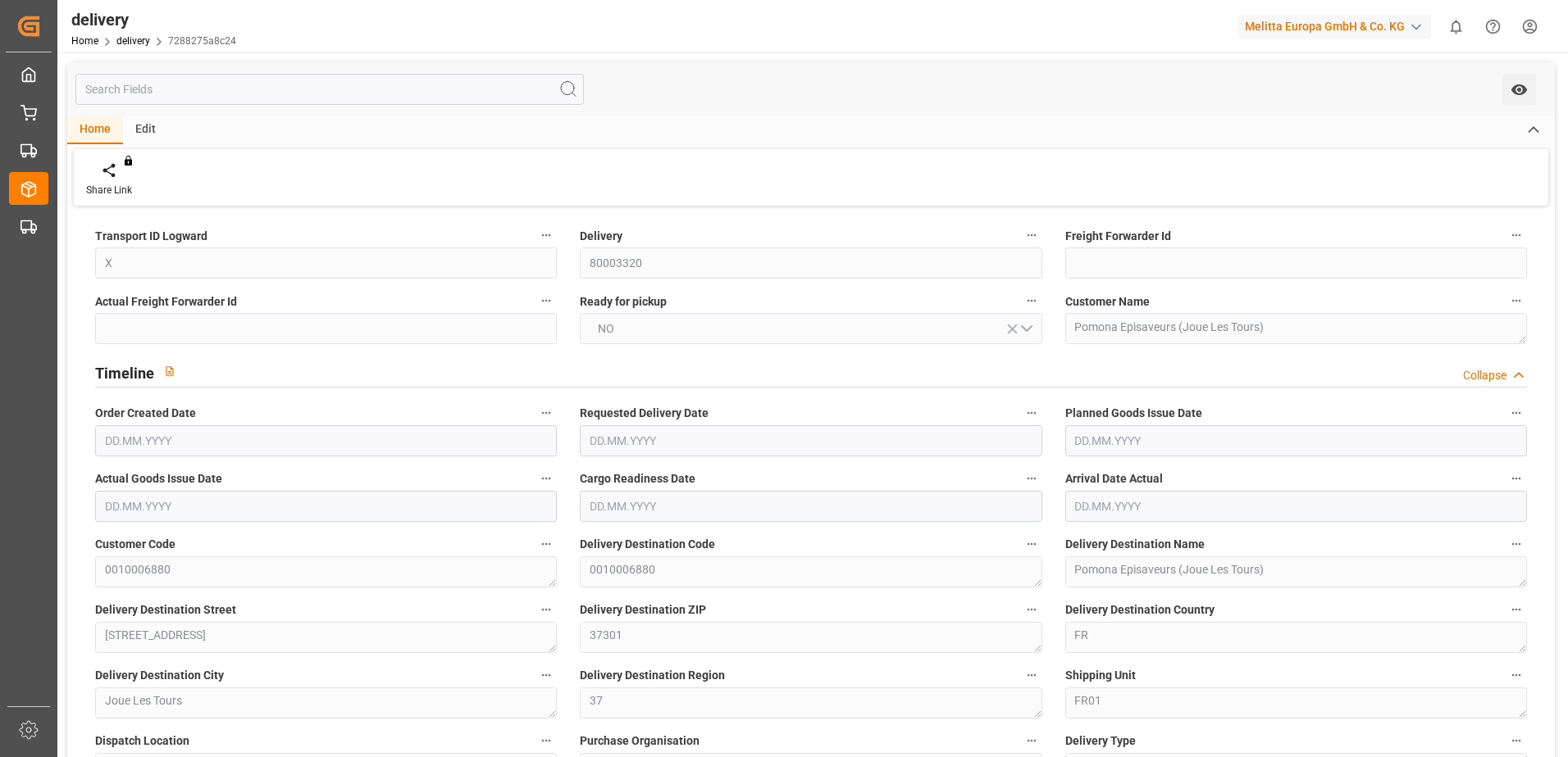
type input "6"
type input "826.184"
type input "101"
type input "0"
type input "[DATE]"
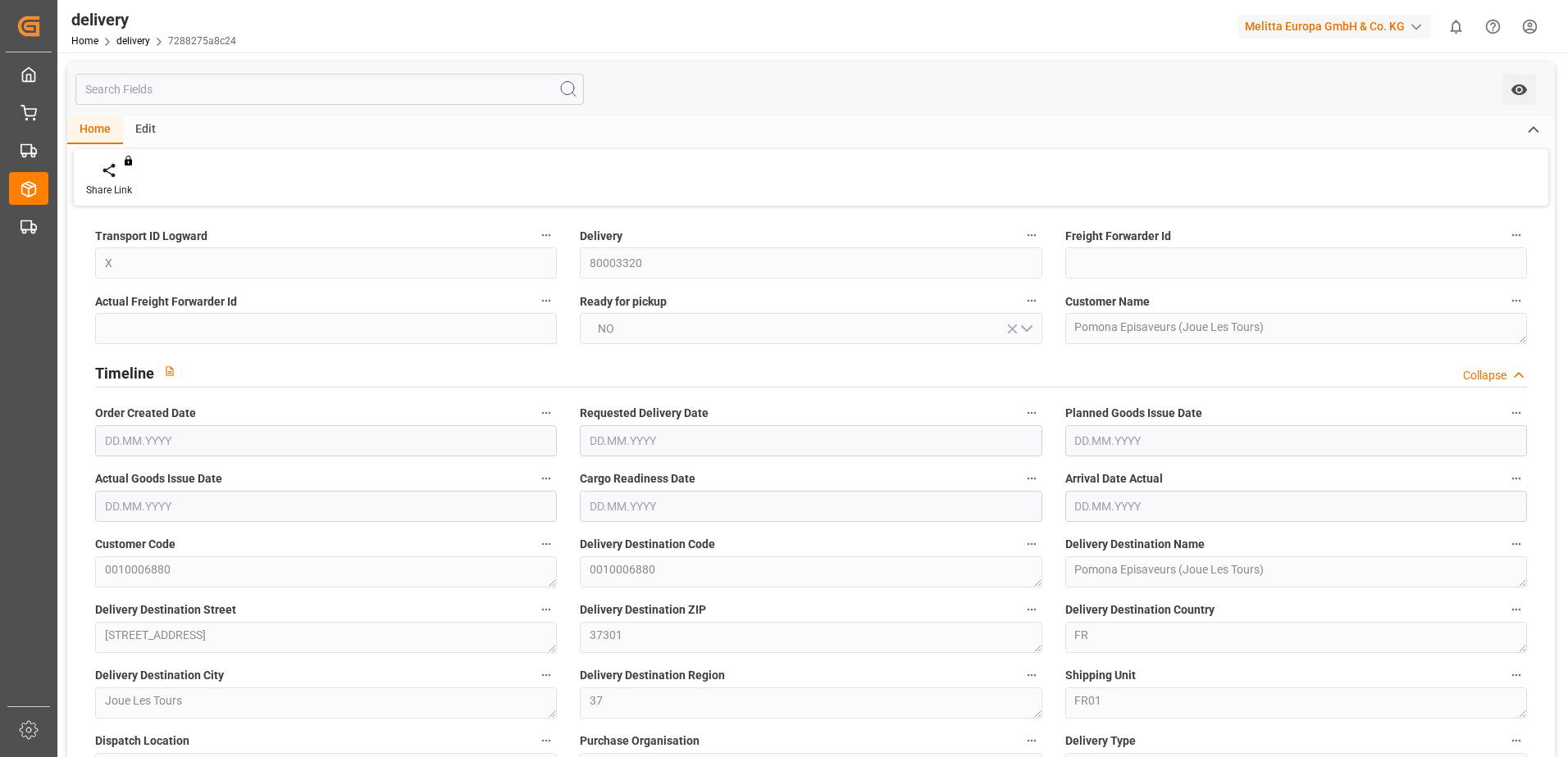
type input "[DATE]"
type input "[DATE] 01:00"
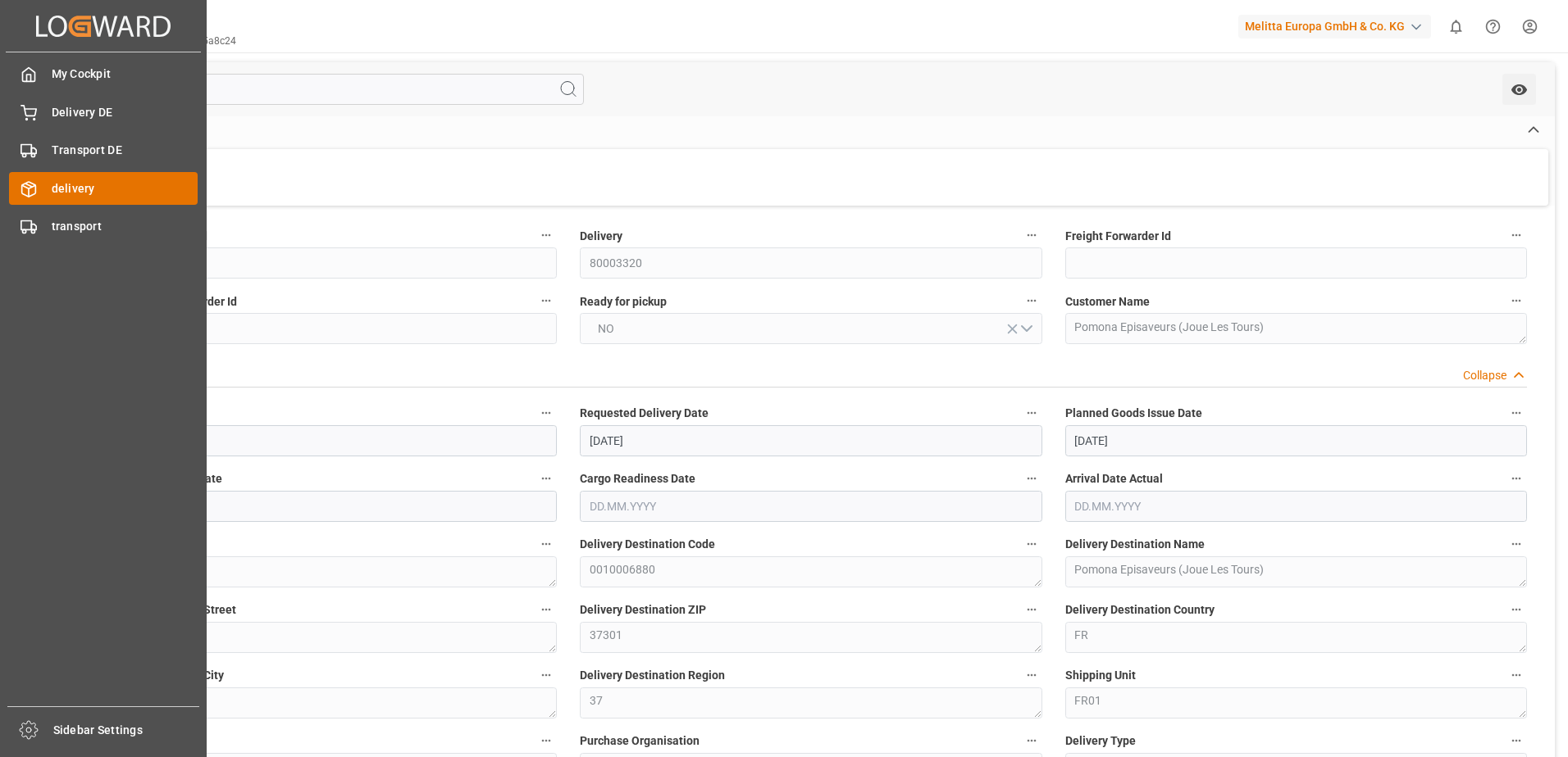
click at [28, 187] on icon at bounding box center [28, 190] width 17 height 16
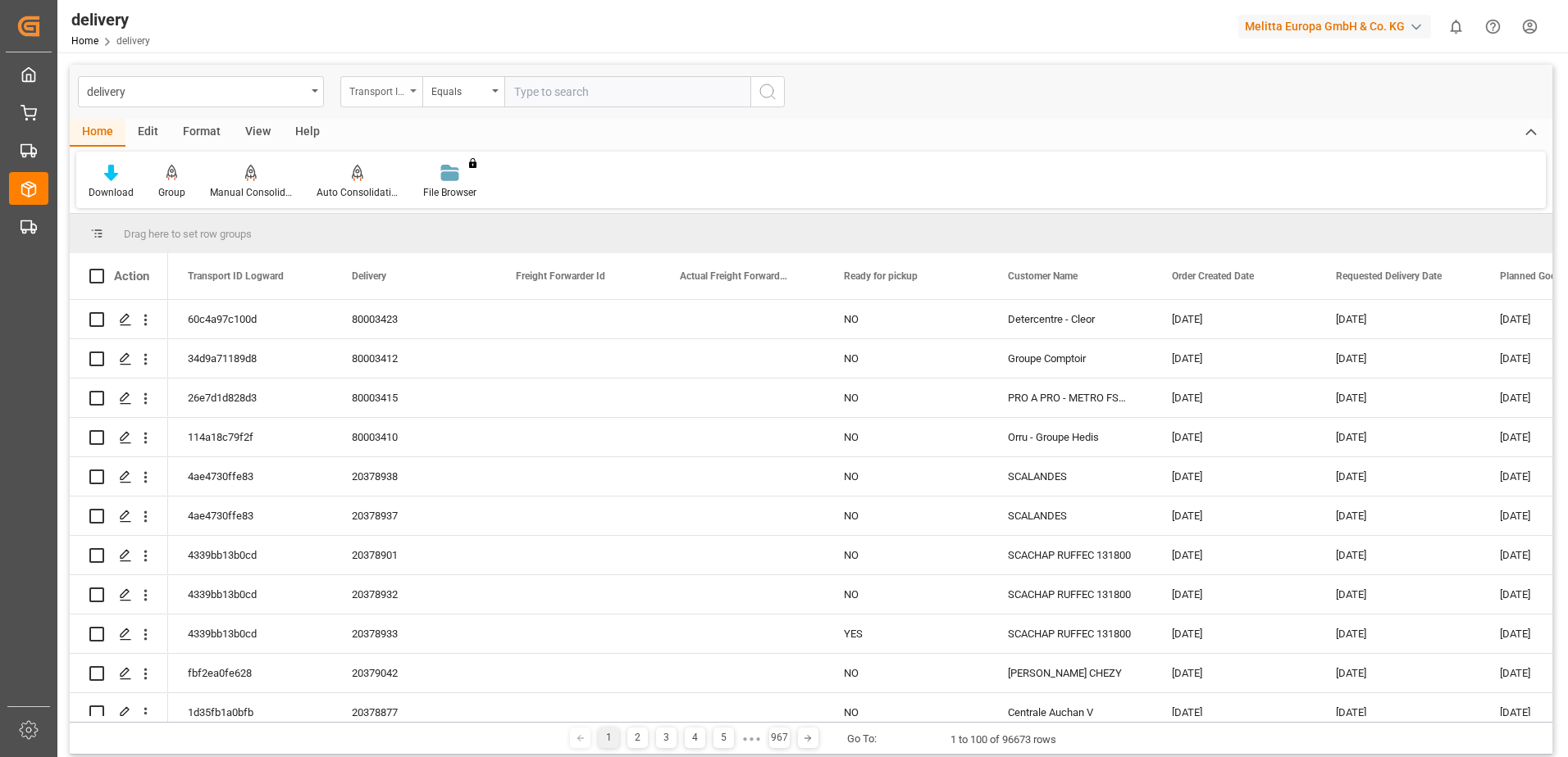
click at [413, 97] on div "Transport ID Logward" at bounding box center [381, 92] width 82 height 31
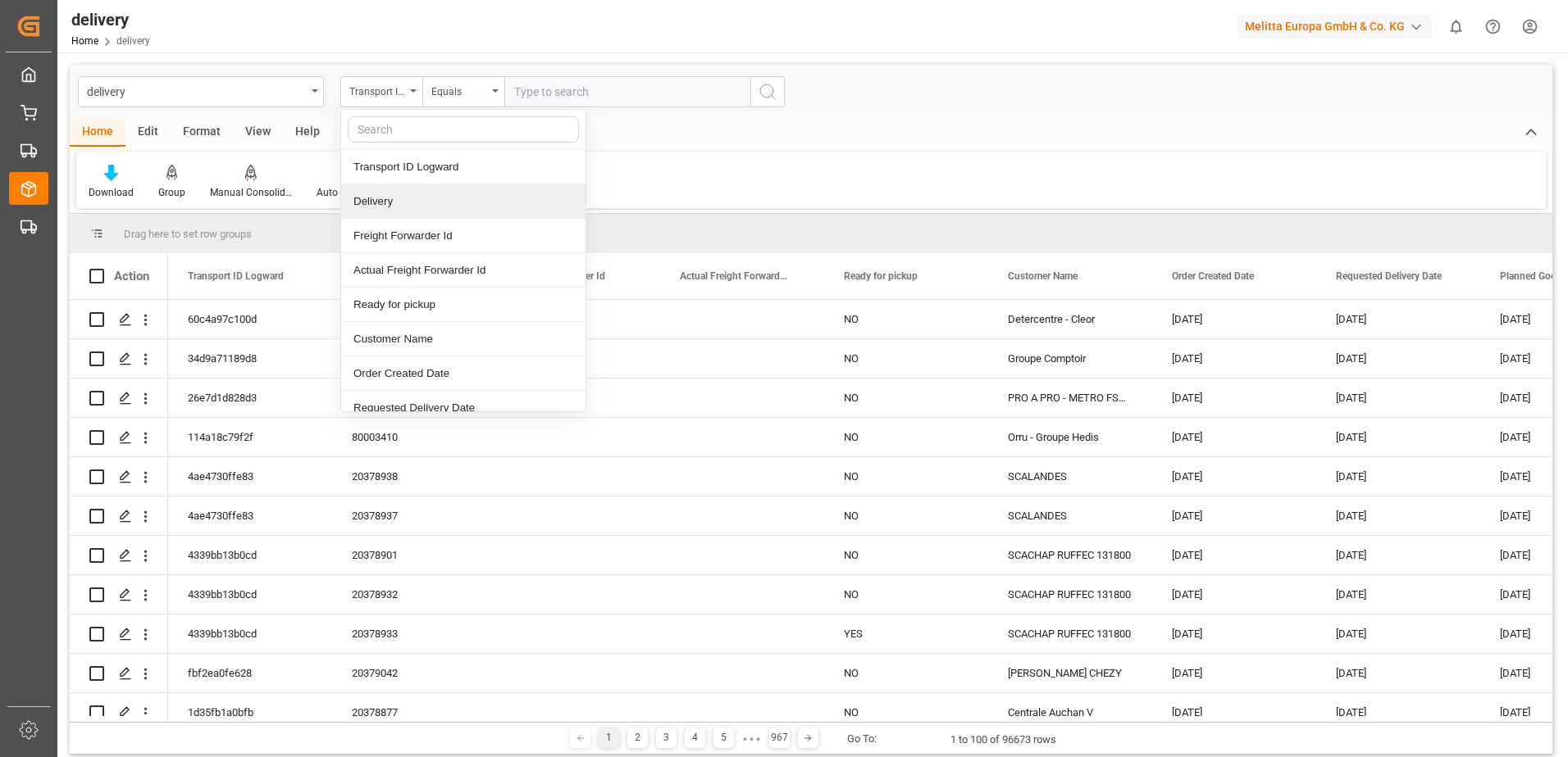
click at [403, 192] on div "Delivery" at bounding box center [463, 202] width 244 height 35
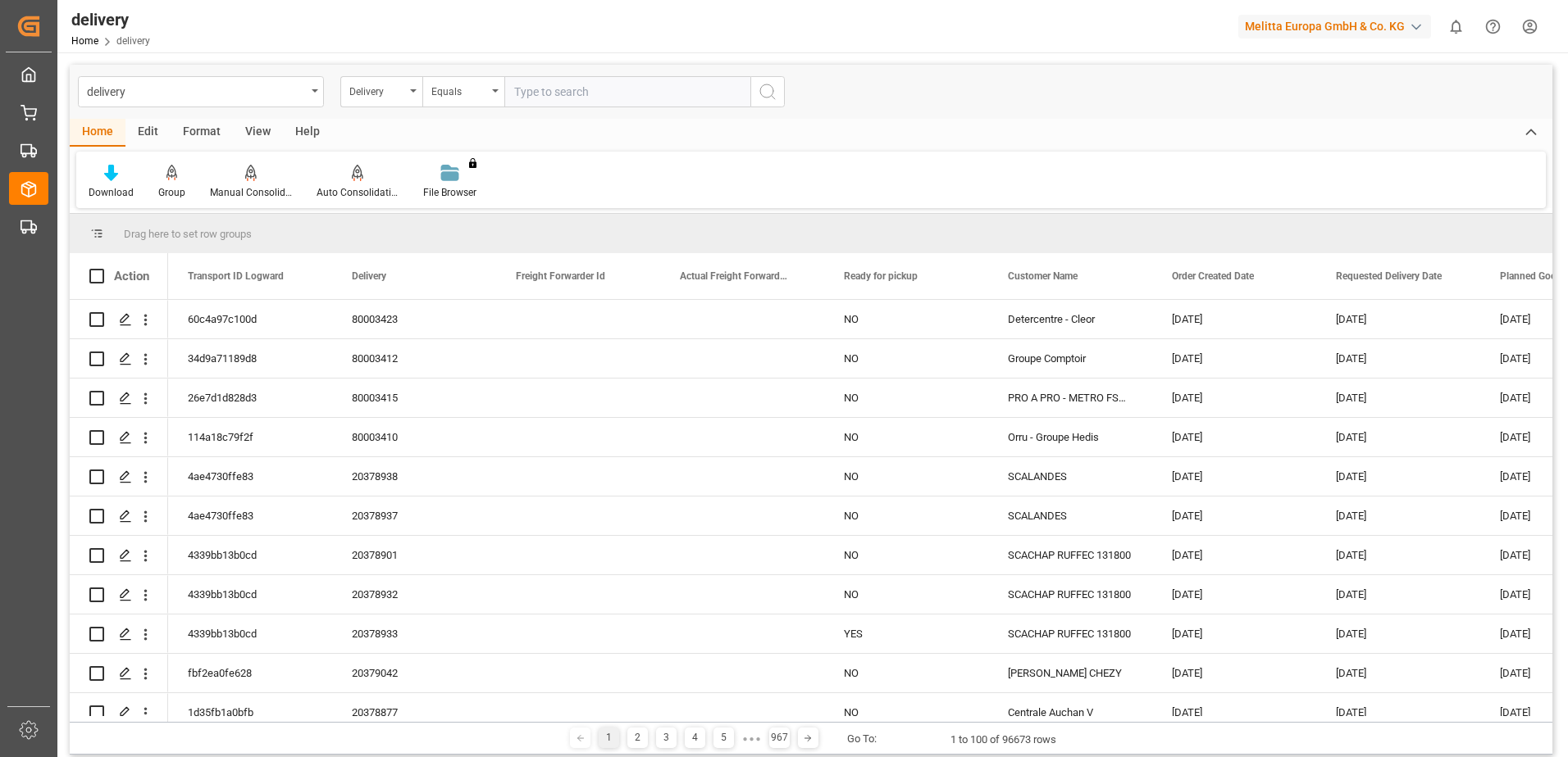
click at [560, 93] on input "text" at bounding box center [627, 92] width 246 height 31
paste input "80003292"
type input "80003292"
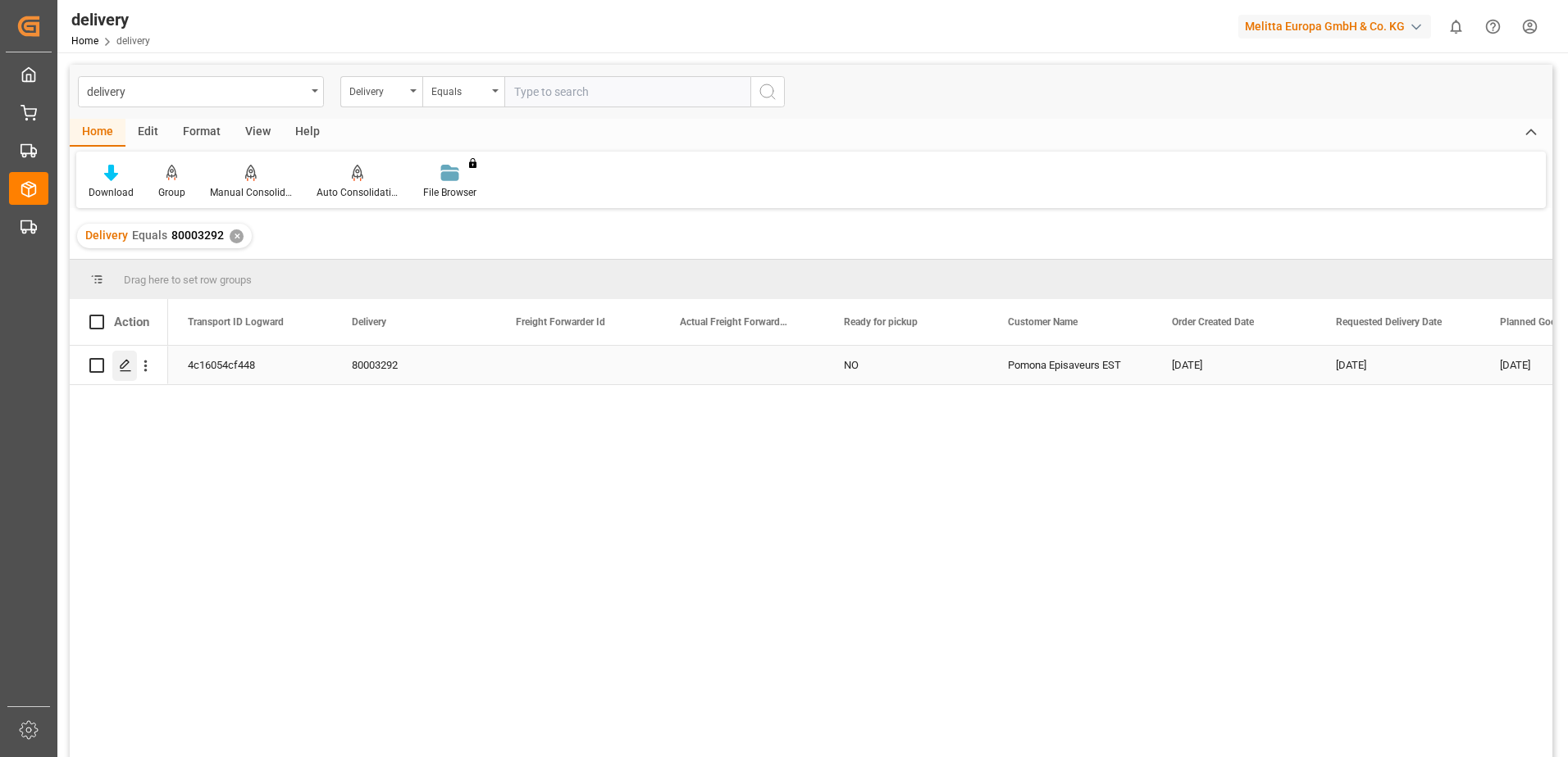
click at [123, 364] on polygon "Press SPACE to select this row." at bounding box center [124, 364] width 8 height 8
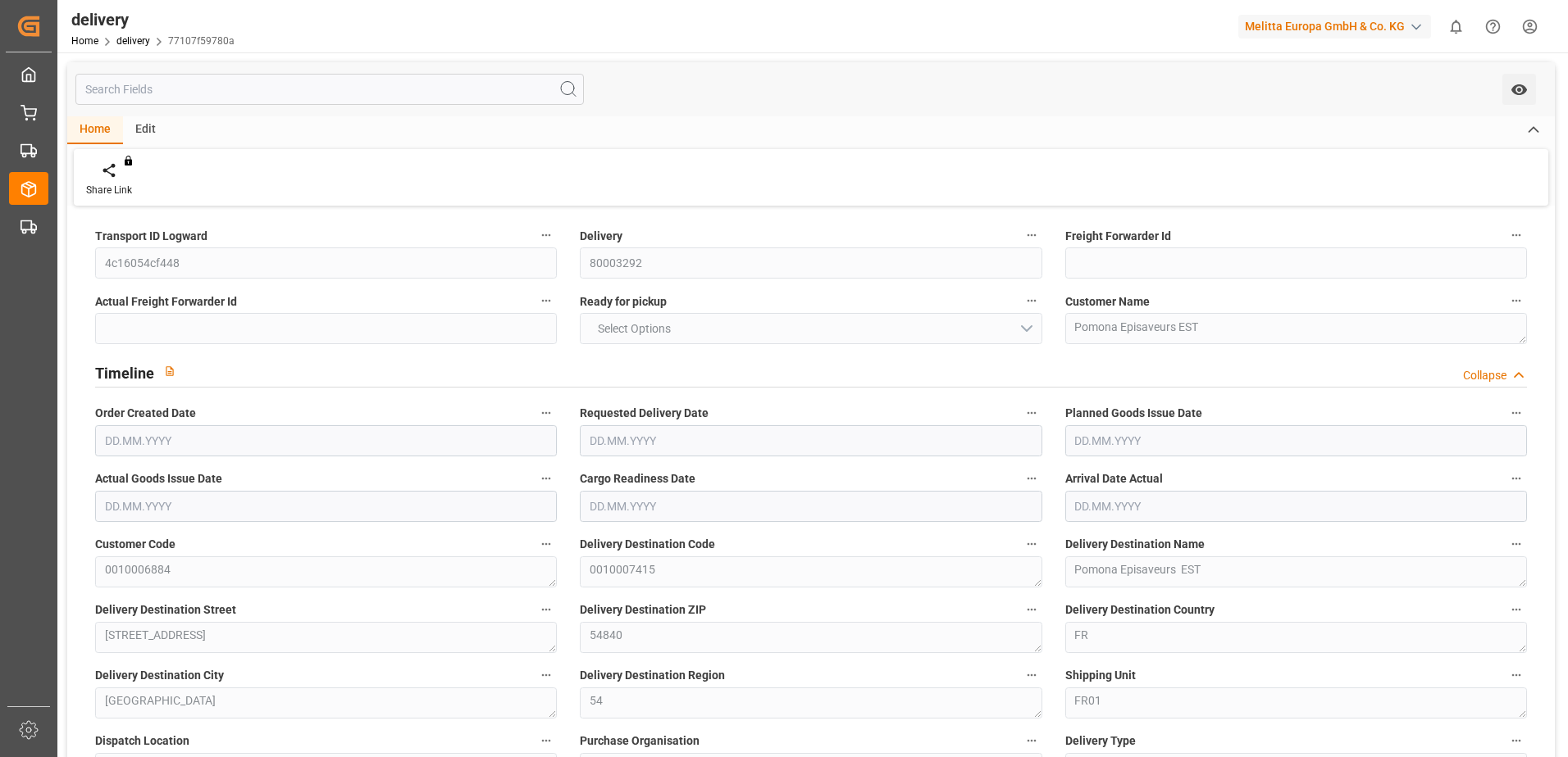
type input "349.08"
type input "499.47"
type input "2045.556"
type input "14"
type input "3"
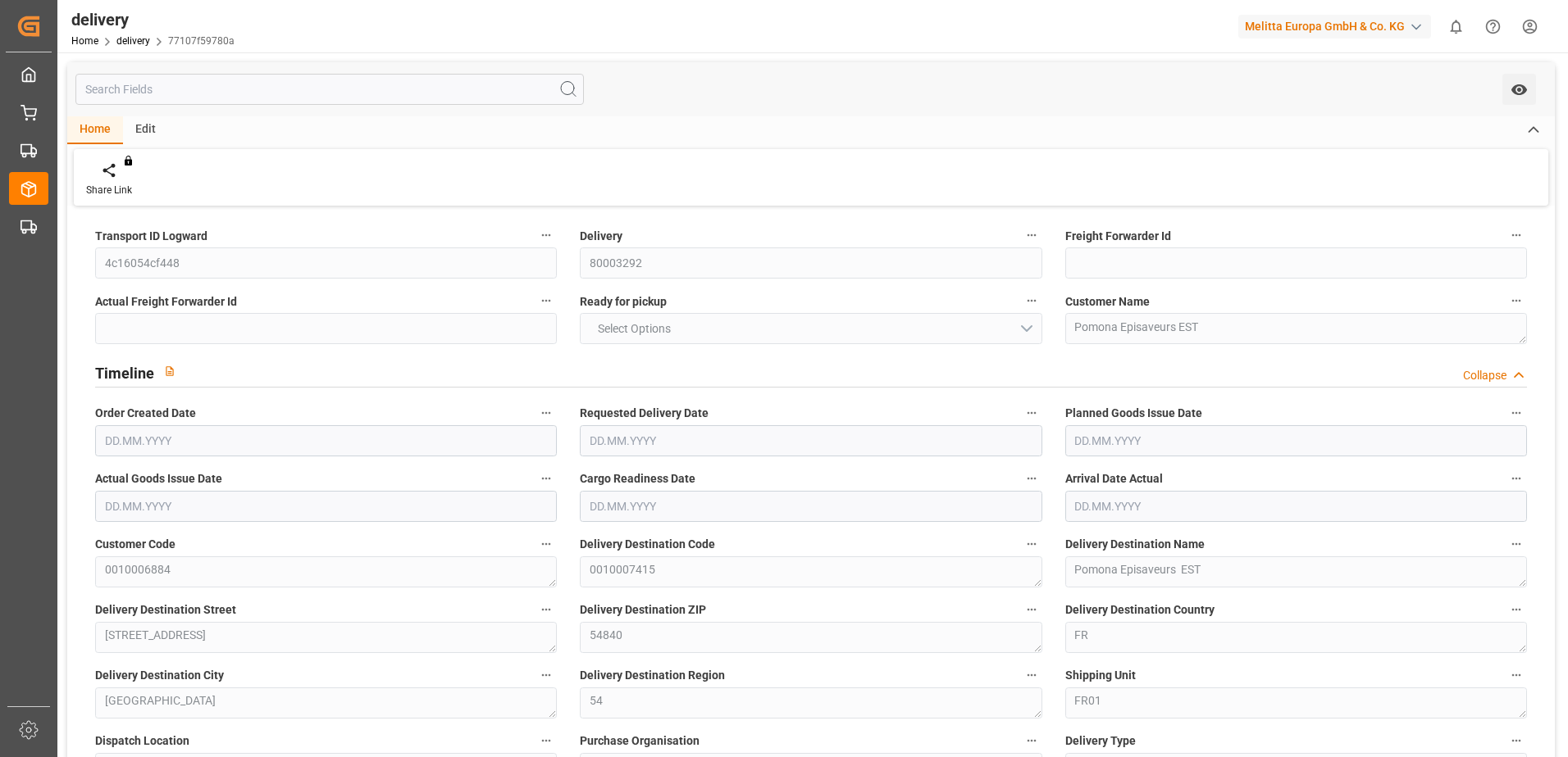
type input "2"
type input "3"
type input "0"
type input "-1.8612"
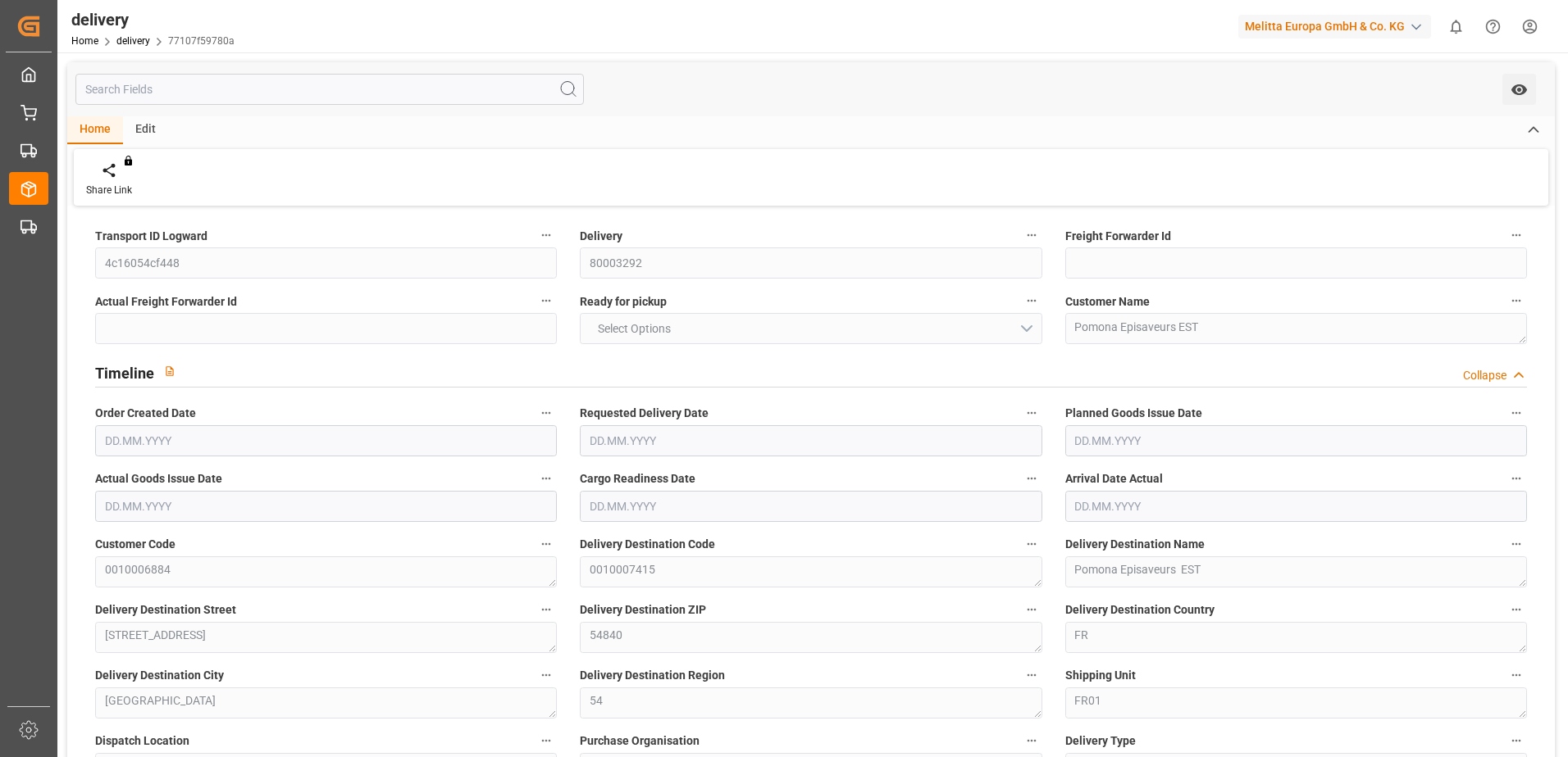
type input "105.75"
type input "103.8888"
type input "4.9"
type input "5.04"
type input "1.5"
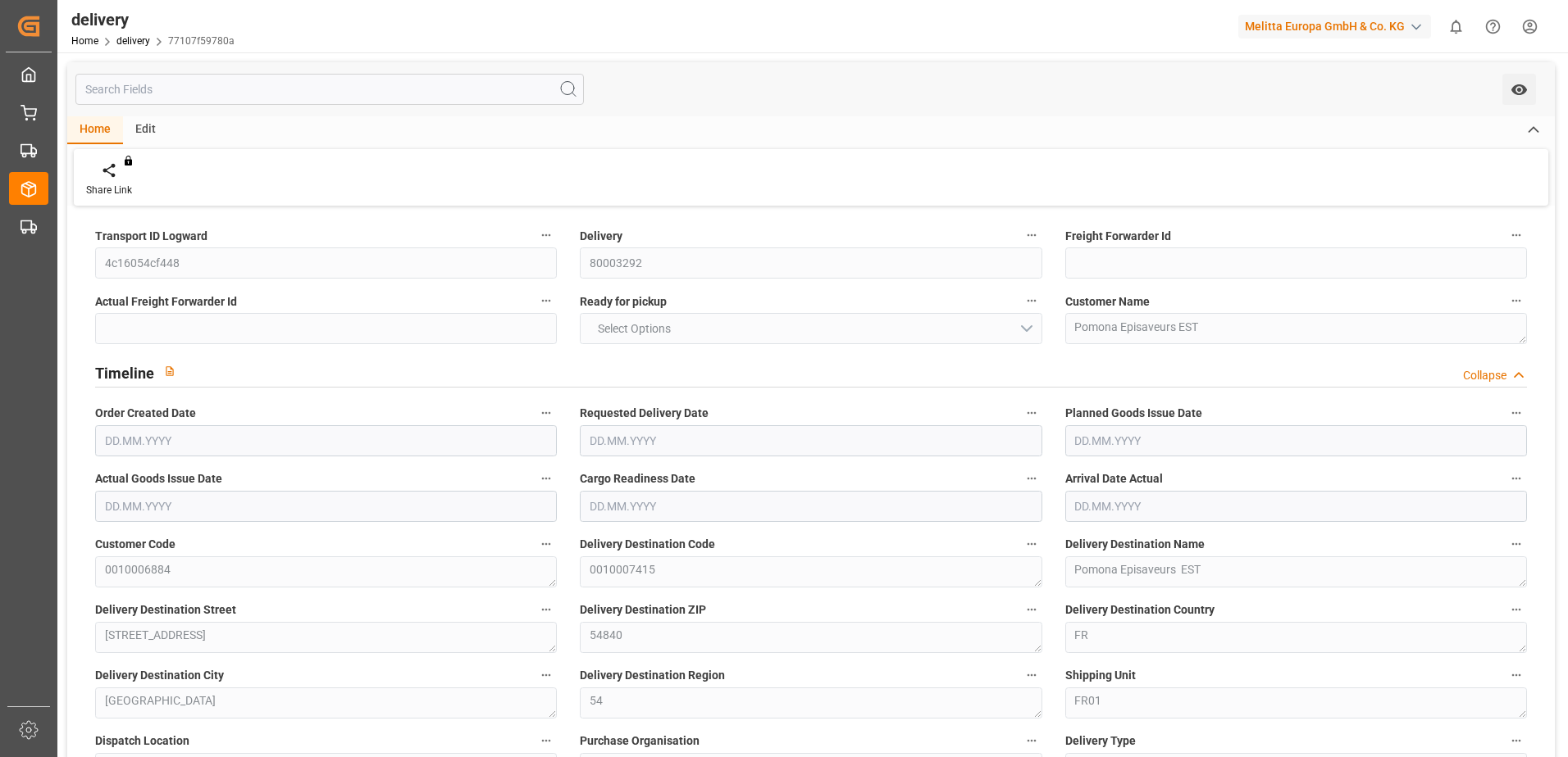
type input "1.3"
type input "0"
type input "4.5"
type input "425.27"
type input "101"
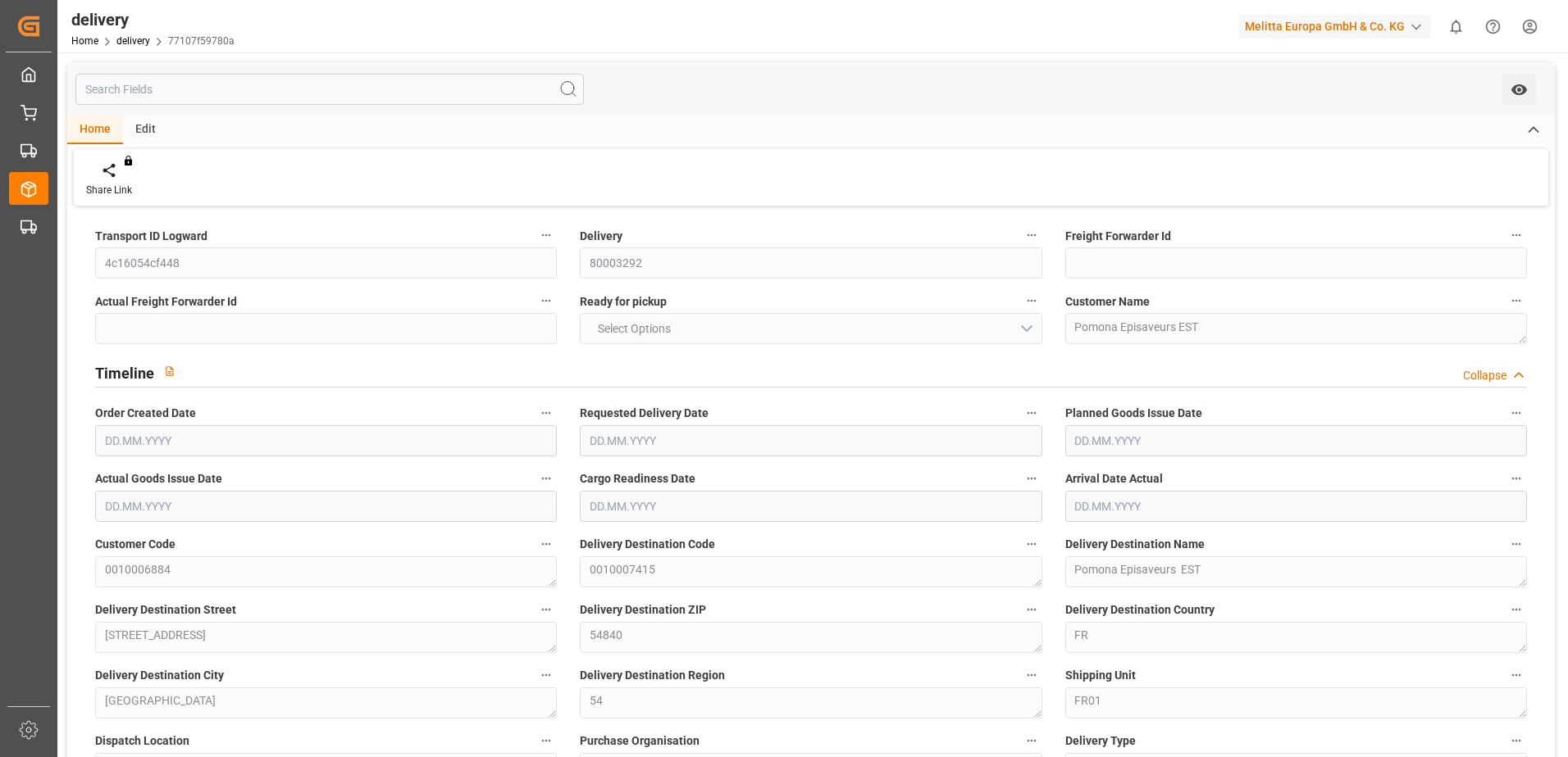
type input "0"
type input "[DATE]"
type input "[DATE] 01:00"
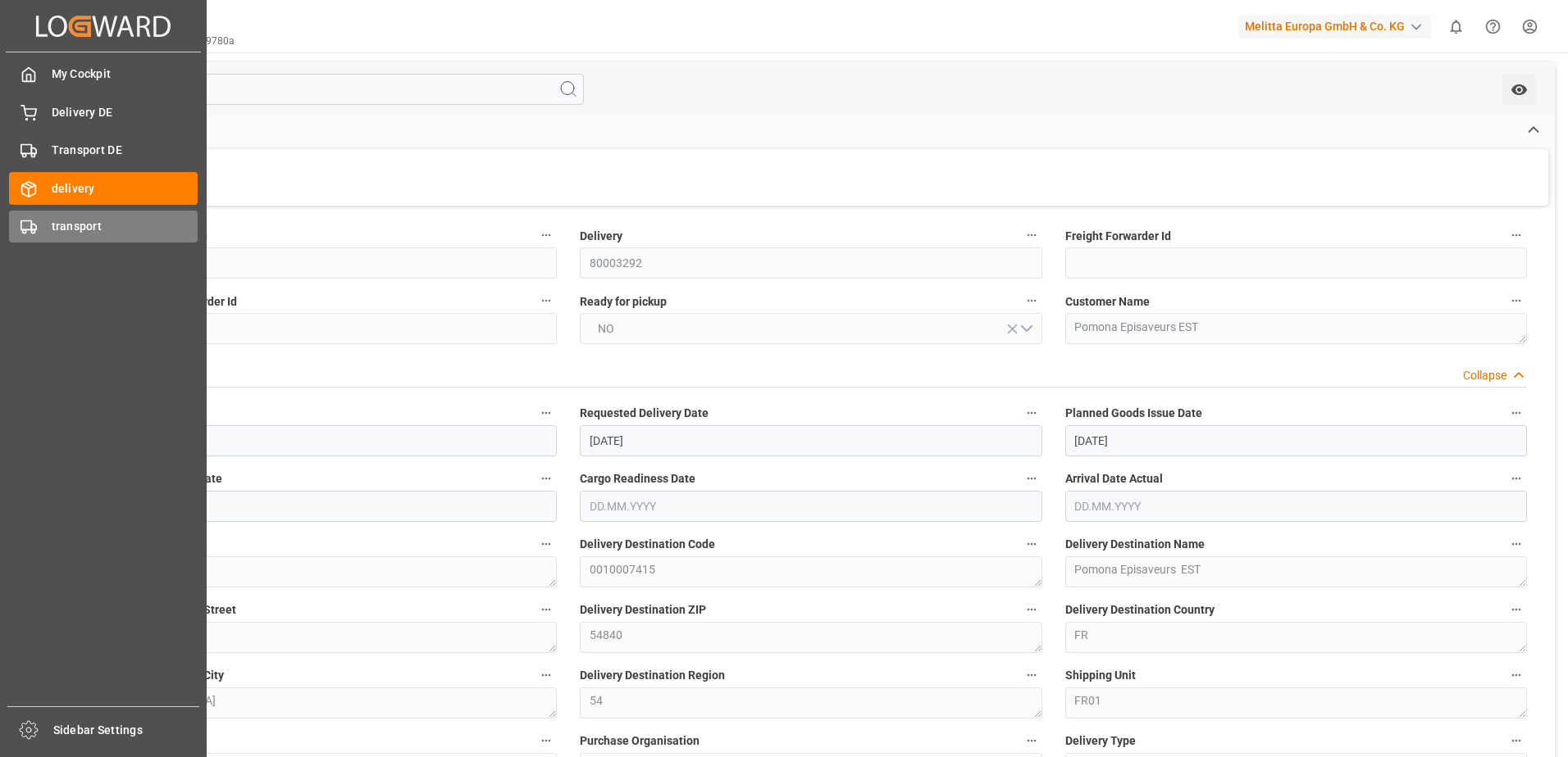
click at [28, 221] on rect at bounding box center [26, 225] width 10 height 9
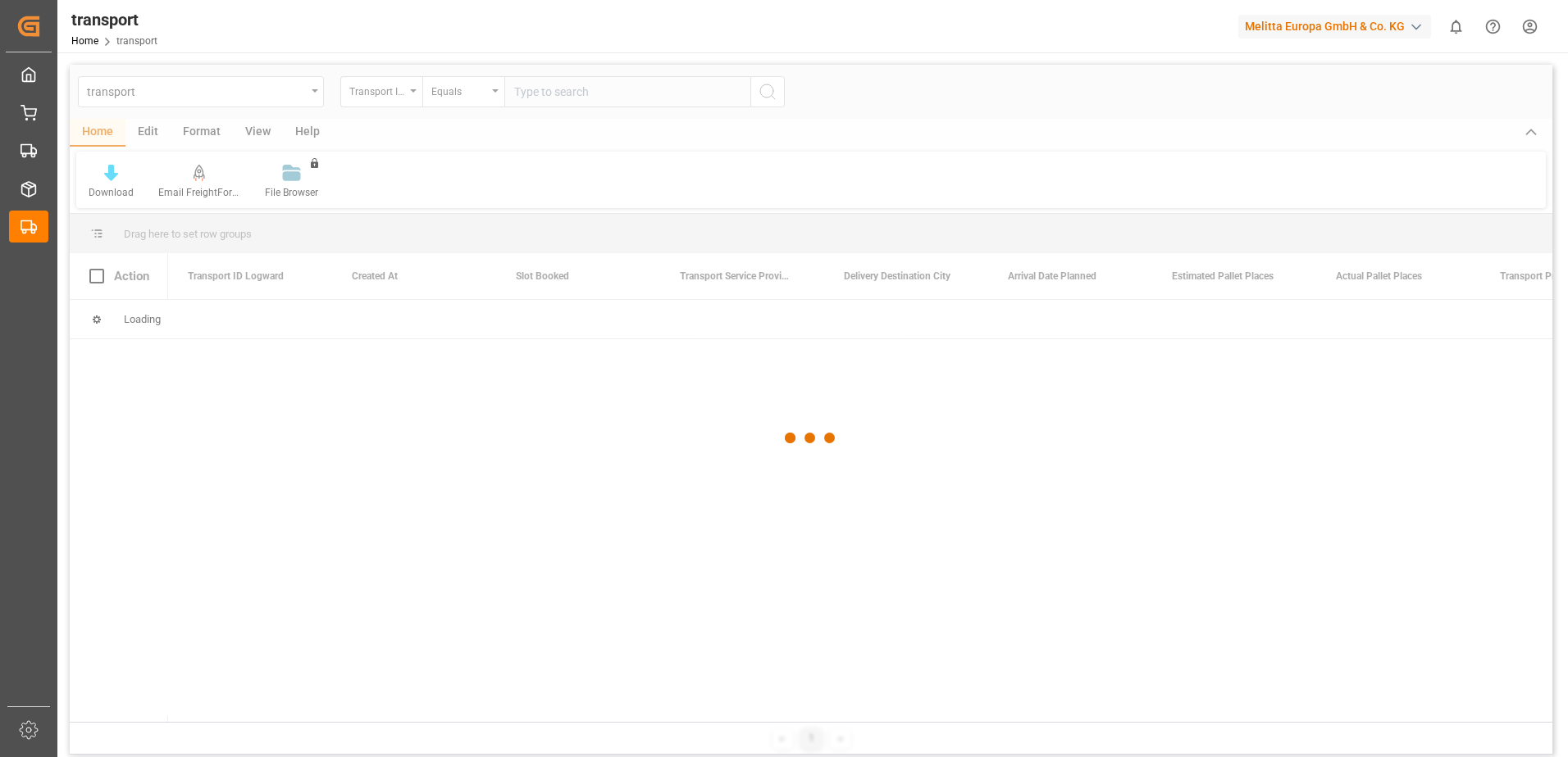
click at [538, 94] on div at bounding box center [811, 438] width 1483 height 747
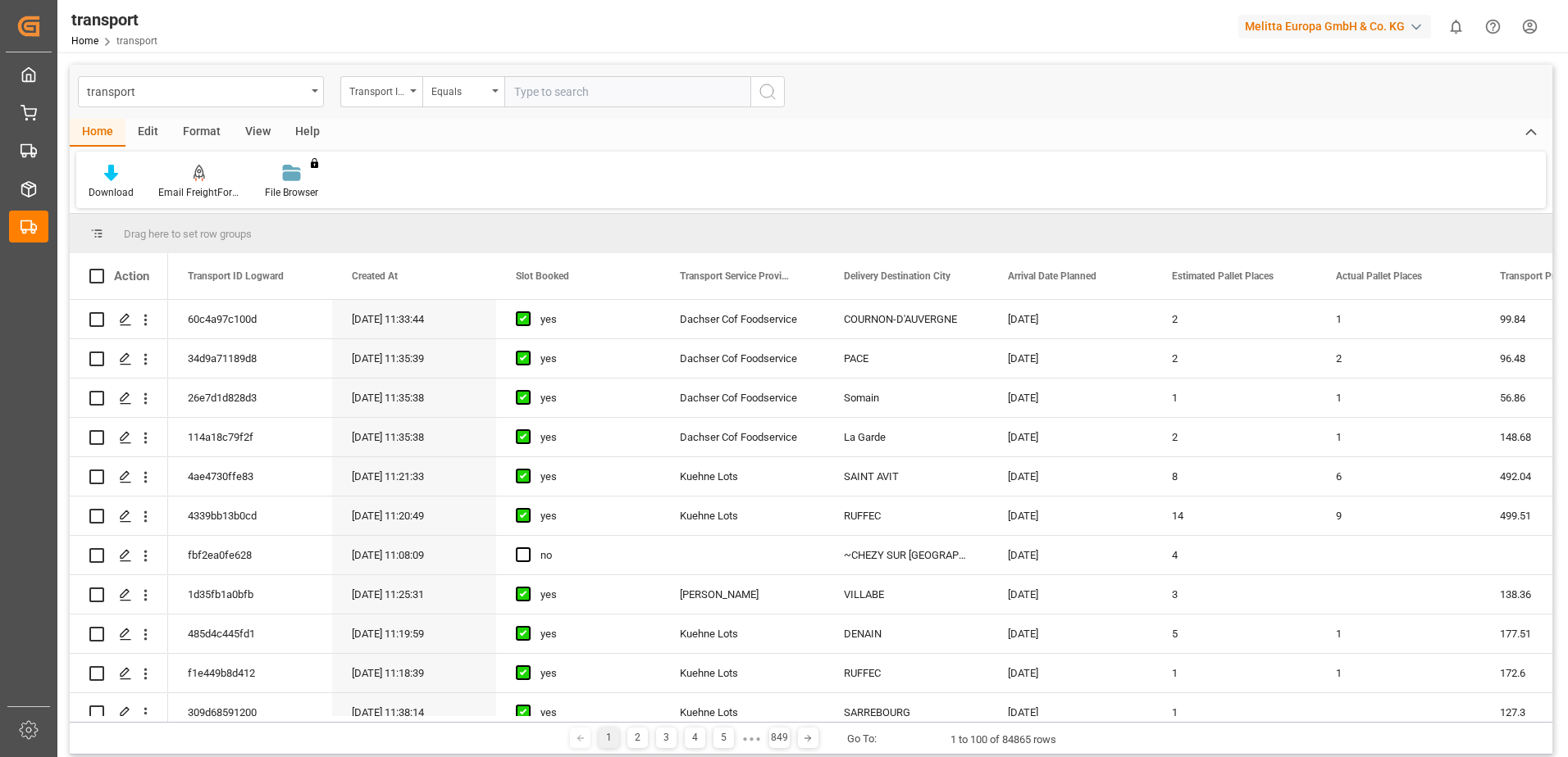
click at [538, 94] on input "text" at bounding box center [627, 92] width 246 height 31
paste input "4c16054cf448"
type input "4c16054cf448"
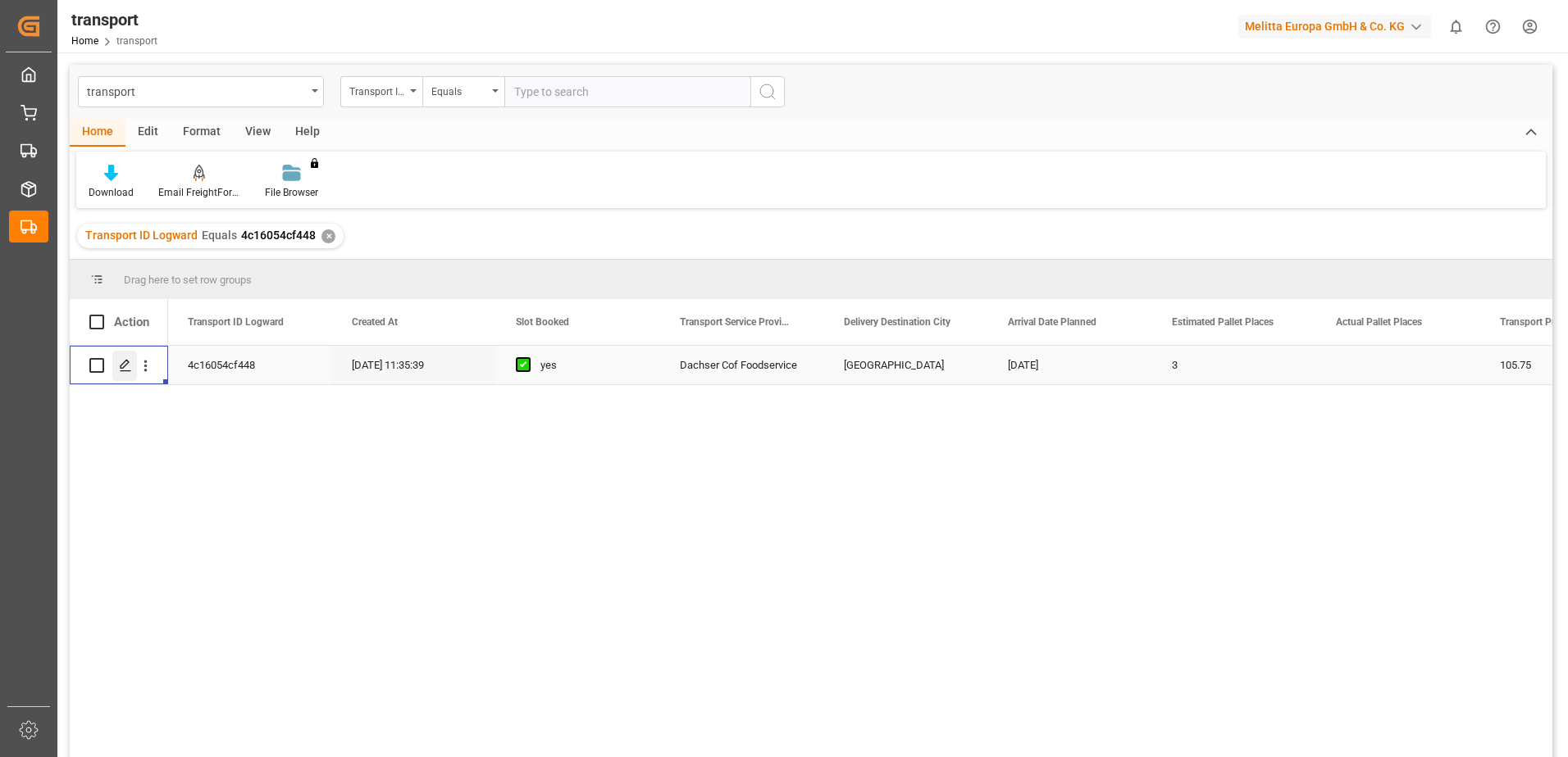
click at [127, 361] on polygon "Press SPACE to select this row." at bounding box center [124, 364] width 8 height 8
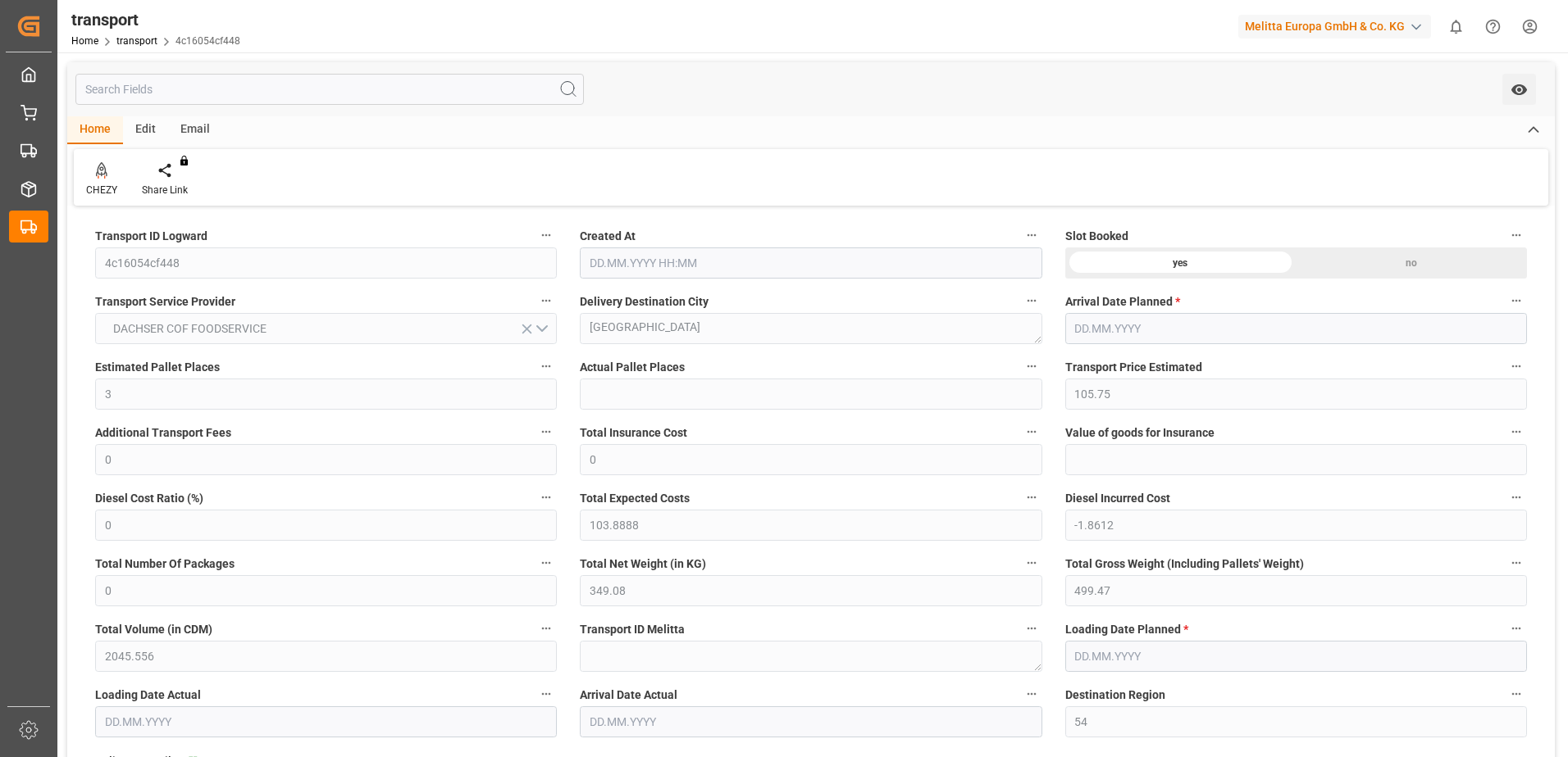
type input "3"
type input "105.75"
type input "0"
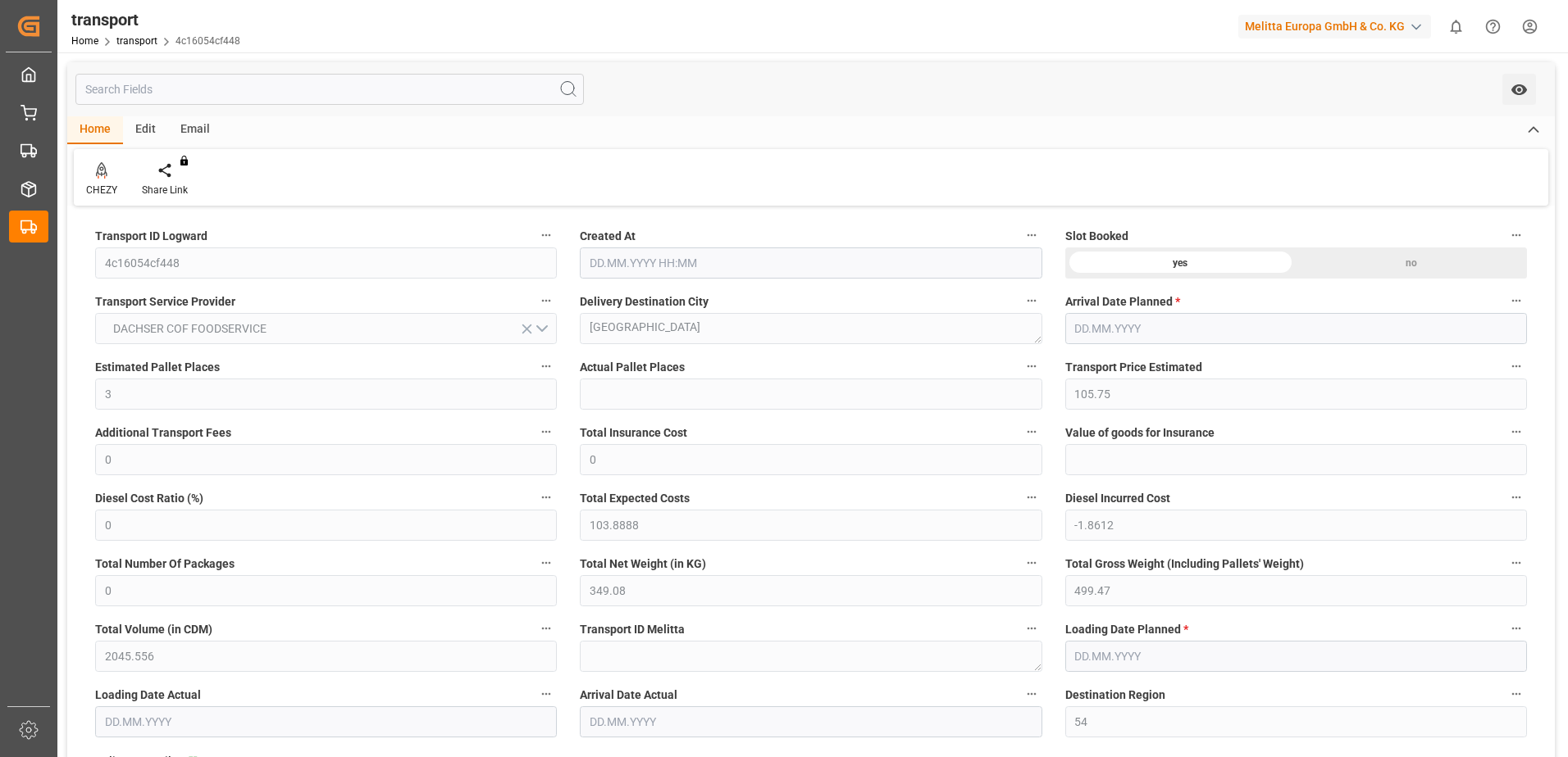
type input "103.8888"
type input "-1.8612"
type input "0"
type input "349.08"
type input "499.47"
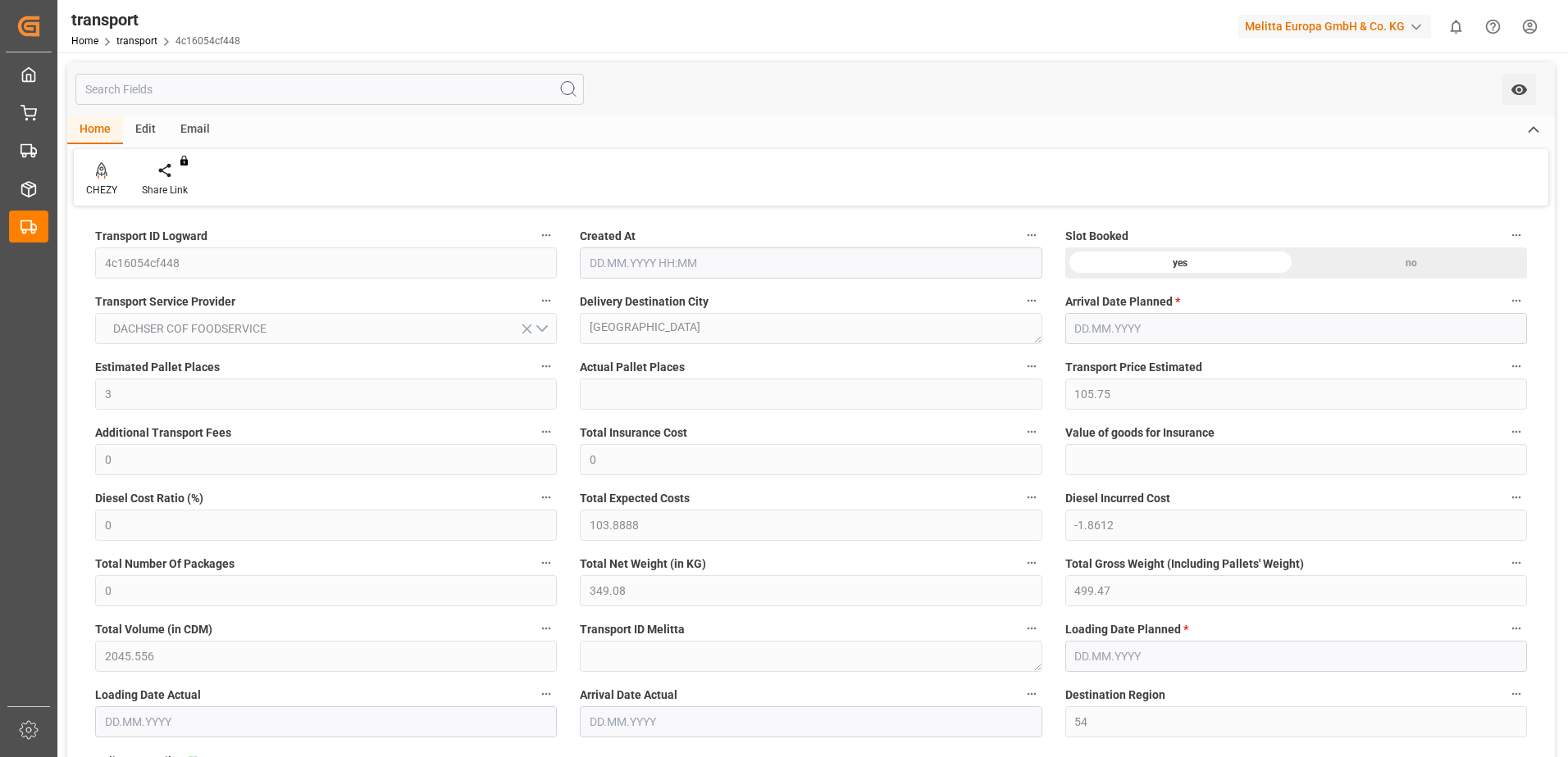
type input "2045.556"
type input "54"
type input "2"
type input "14"
type input "3"
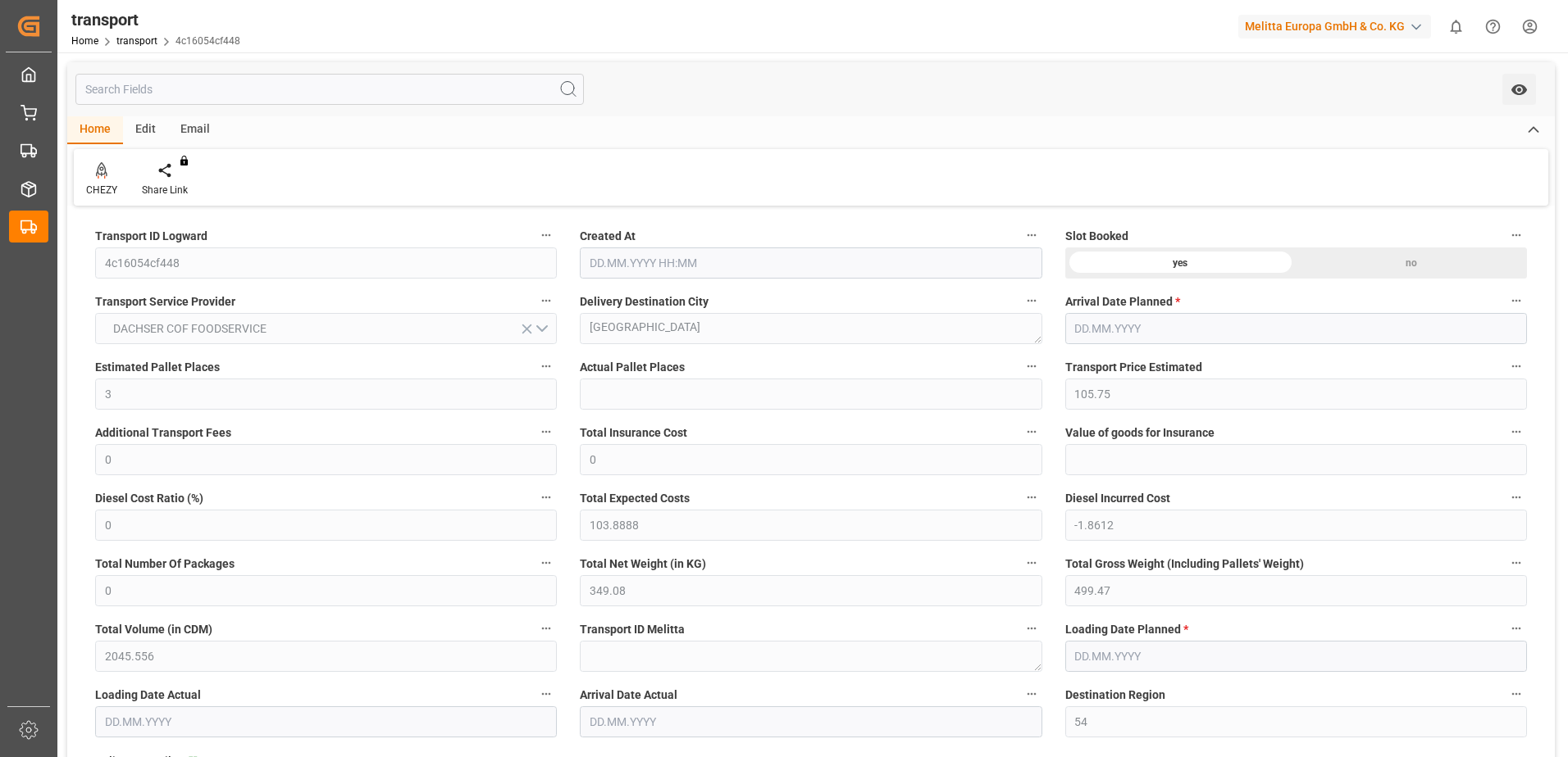
type input "101"
type input "425.27"
type input "0"
type input "4710.8598"
type input "0"
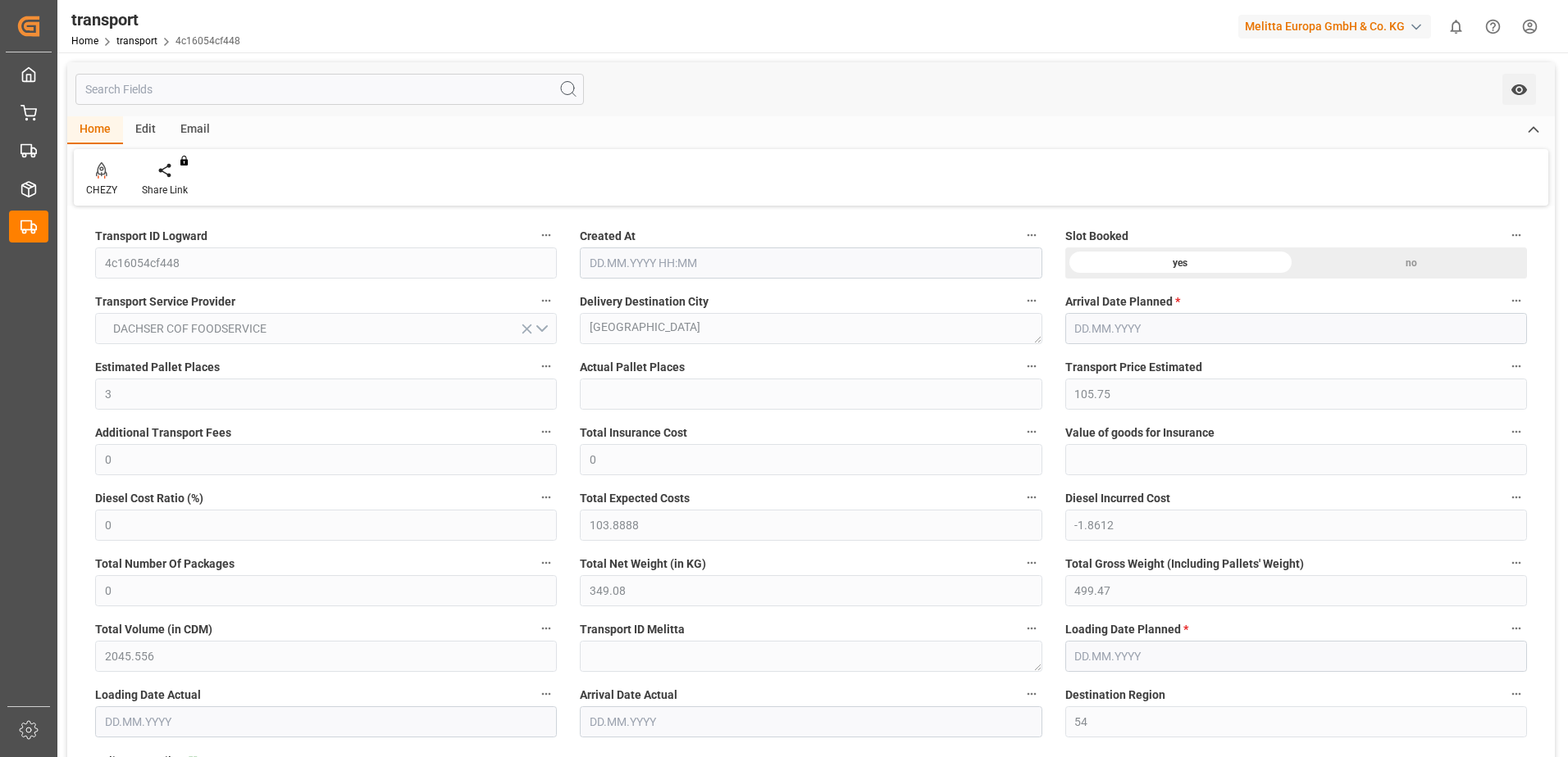
type input "0"
type input "21"
type input "35"
type input "[DATE] 11:35"
type input "[DATE]"
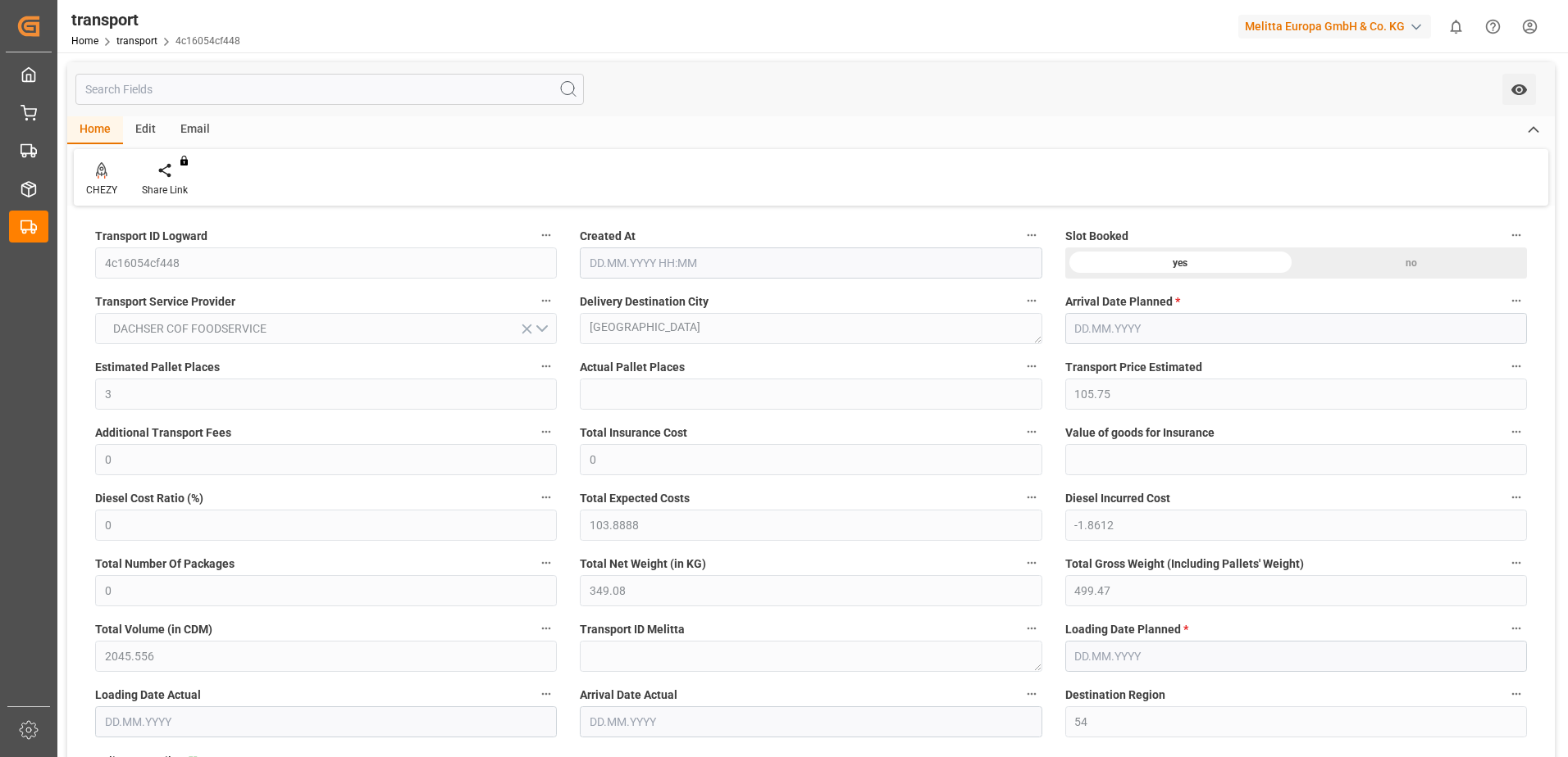
type input "[DATE]"
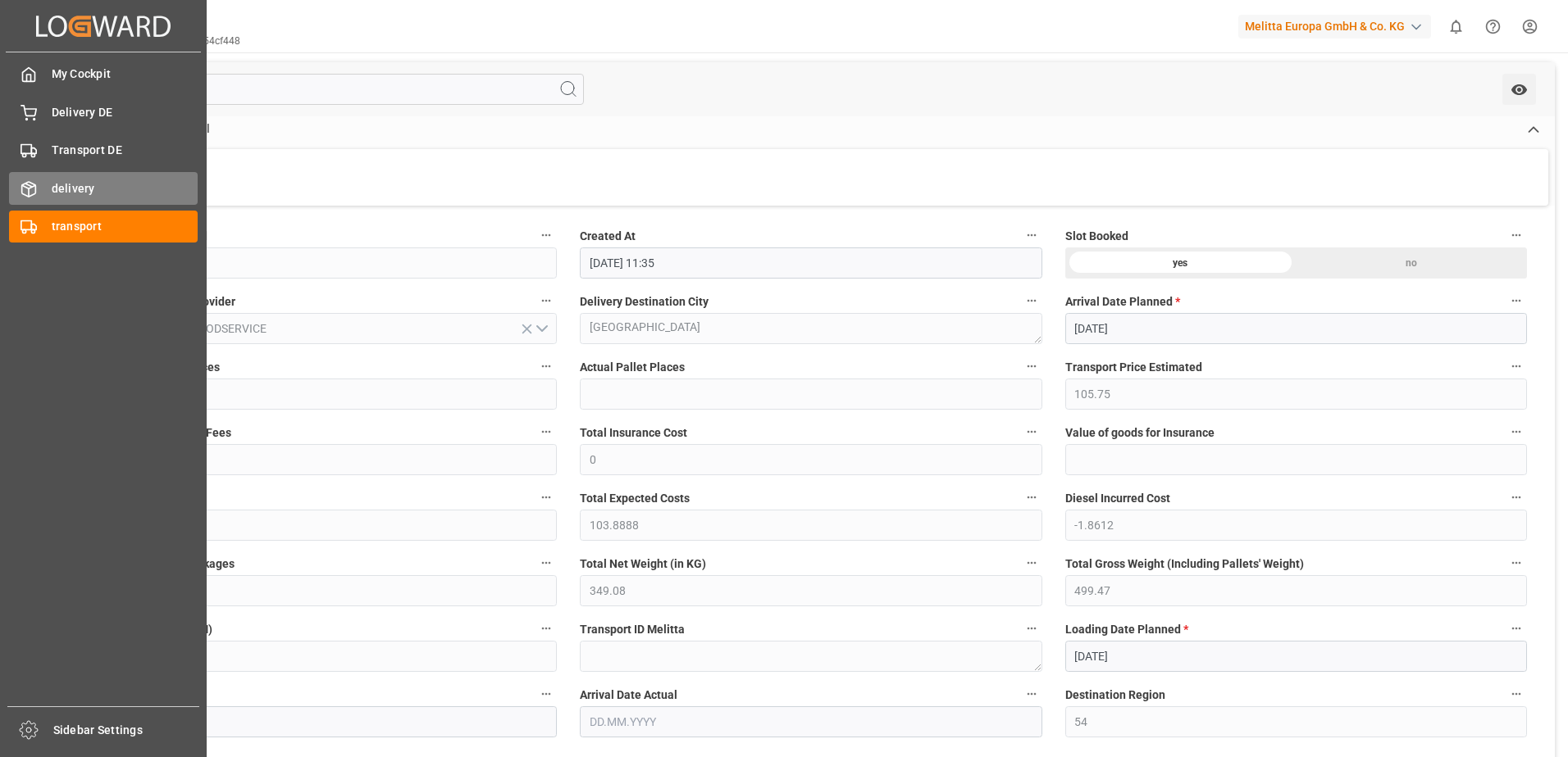
click at [38, 194] on div "delivery delivery" at bounding box center [104, 188] width 189 height 32
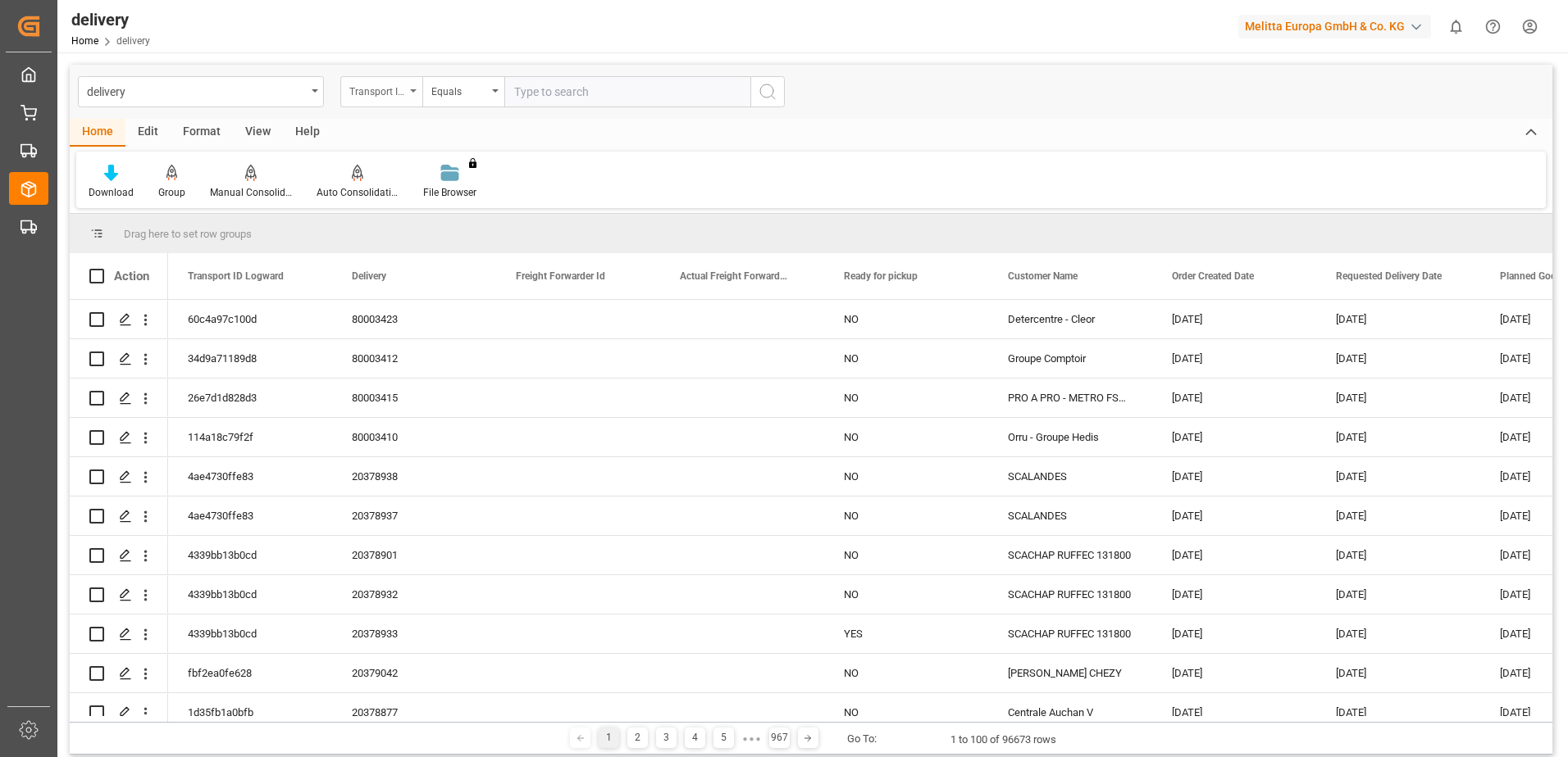
click at [408, 85] on div "Transport ID Logward" at bounding box center [381, 92] width 82 height 31
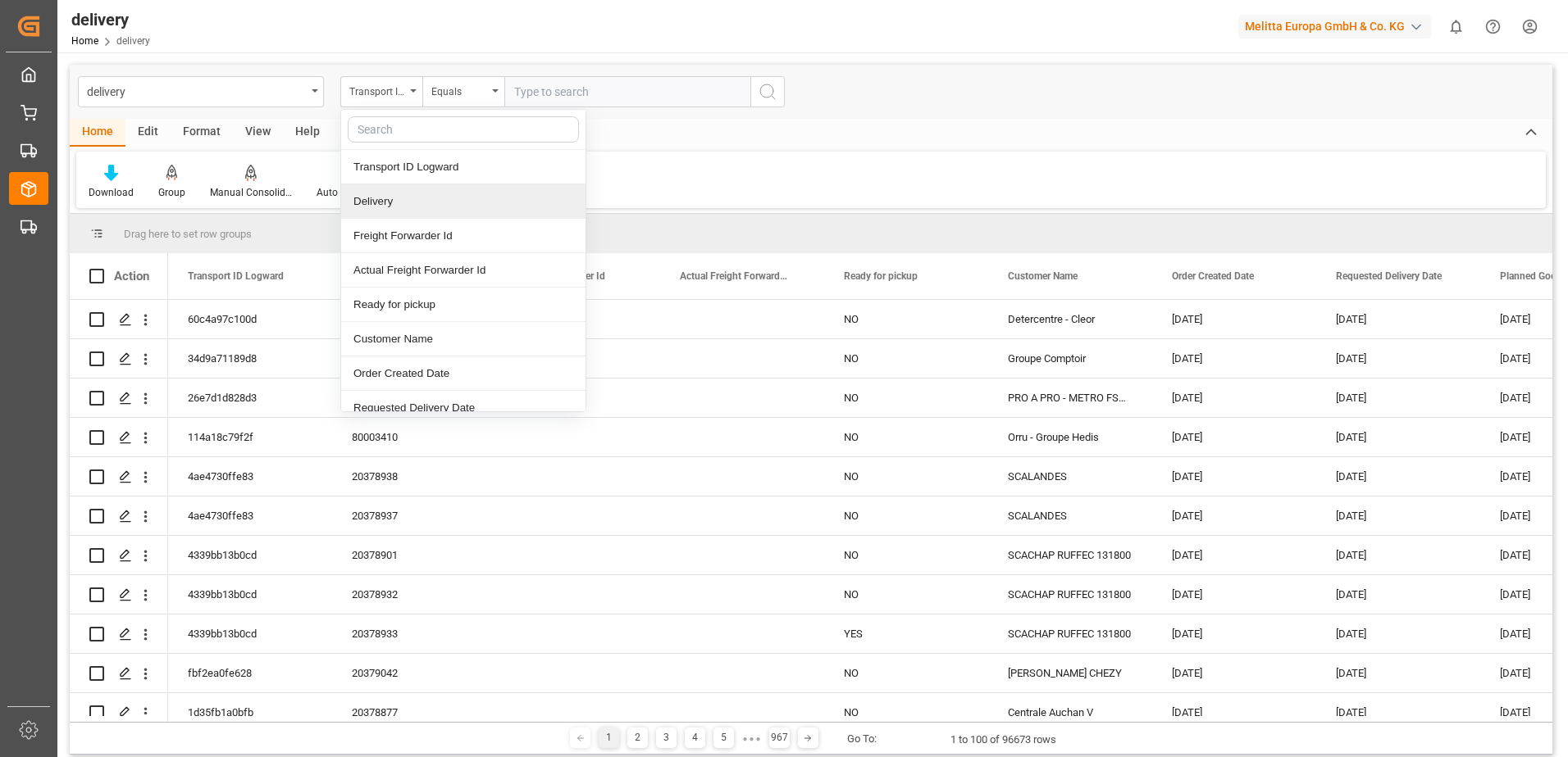
click at [391, 203] on div "Delivery" at bounding box center [463, 202] width 244 height 35
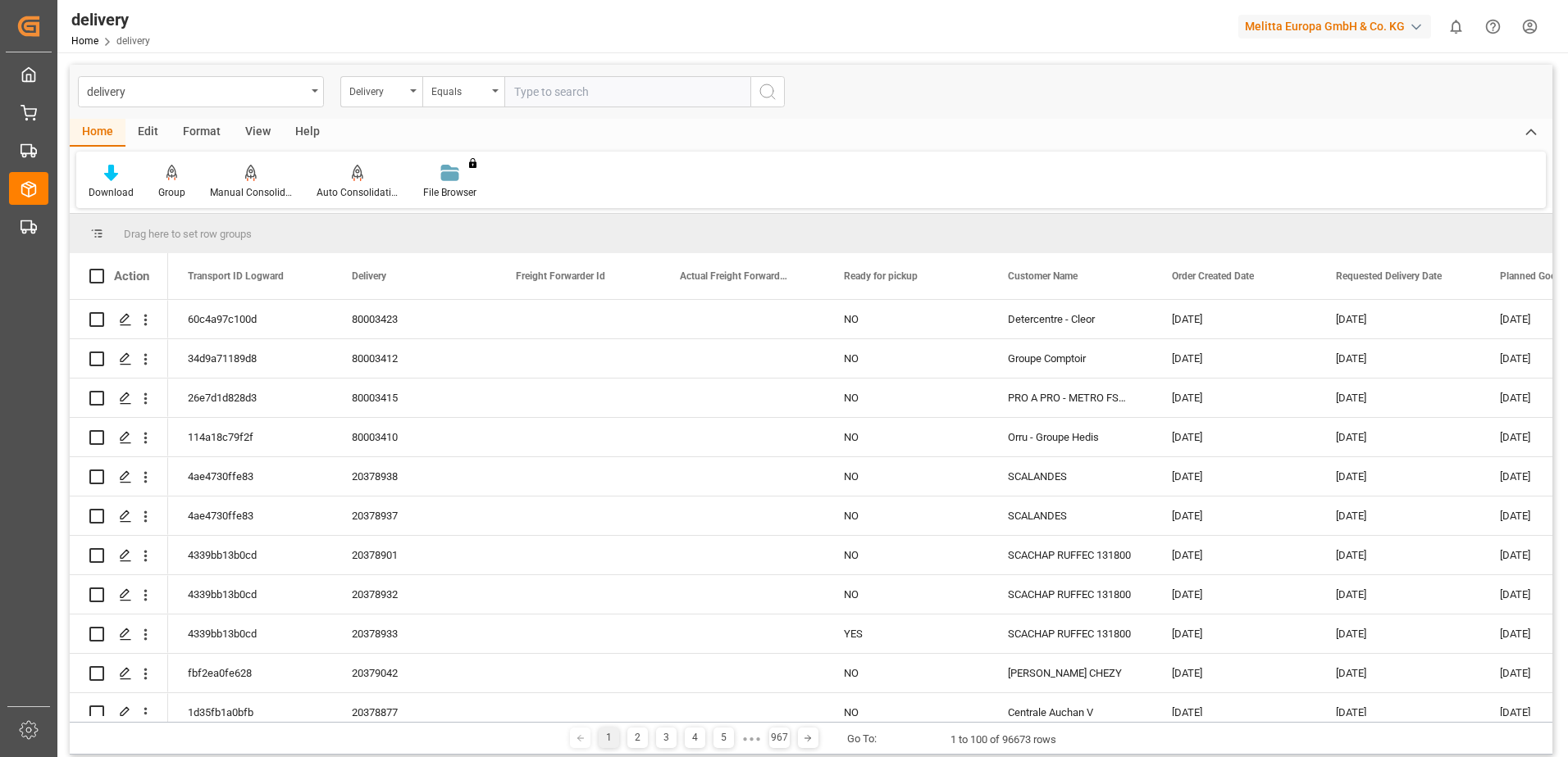
click at [539, 89] on input "text" at bounding box center [627, 92] width 246 height 31
paste input "80003320"
type input "80003320"
